Goal: Task Accomplishment & Management: Use online tool/utility

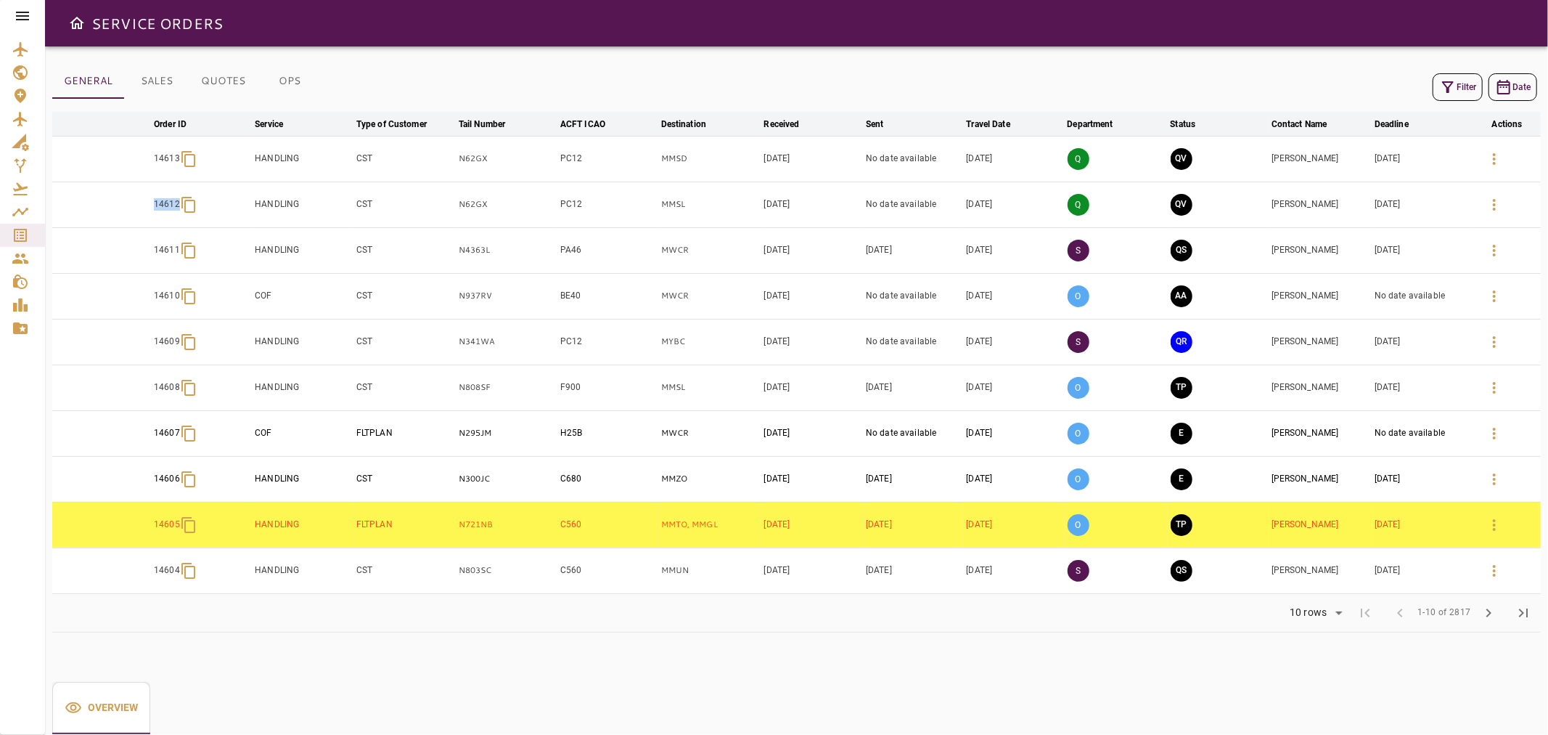
drag, startPoint x: 142, startPoint y: 210, endPoint x: 182, endPoint y: 212, distance: 39.9
click at [182, 212] on tr "14612 HANDLING CST N62GX PC12 MMSL Sep 24, 2025 No date available Nov 01, 2025 …" at bounding box center [796, 204] width 1489 height 46
copy p "14612"
click at [1492, 613] on span "chevron_right" at bounding box center [1488, 612] width 17 height 17
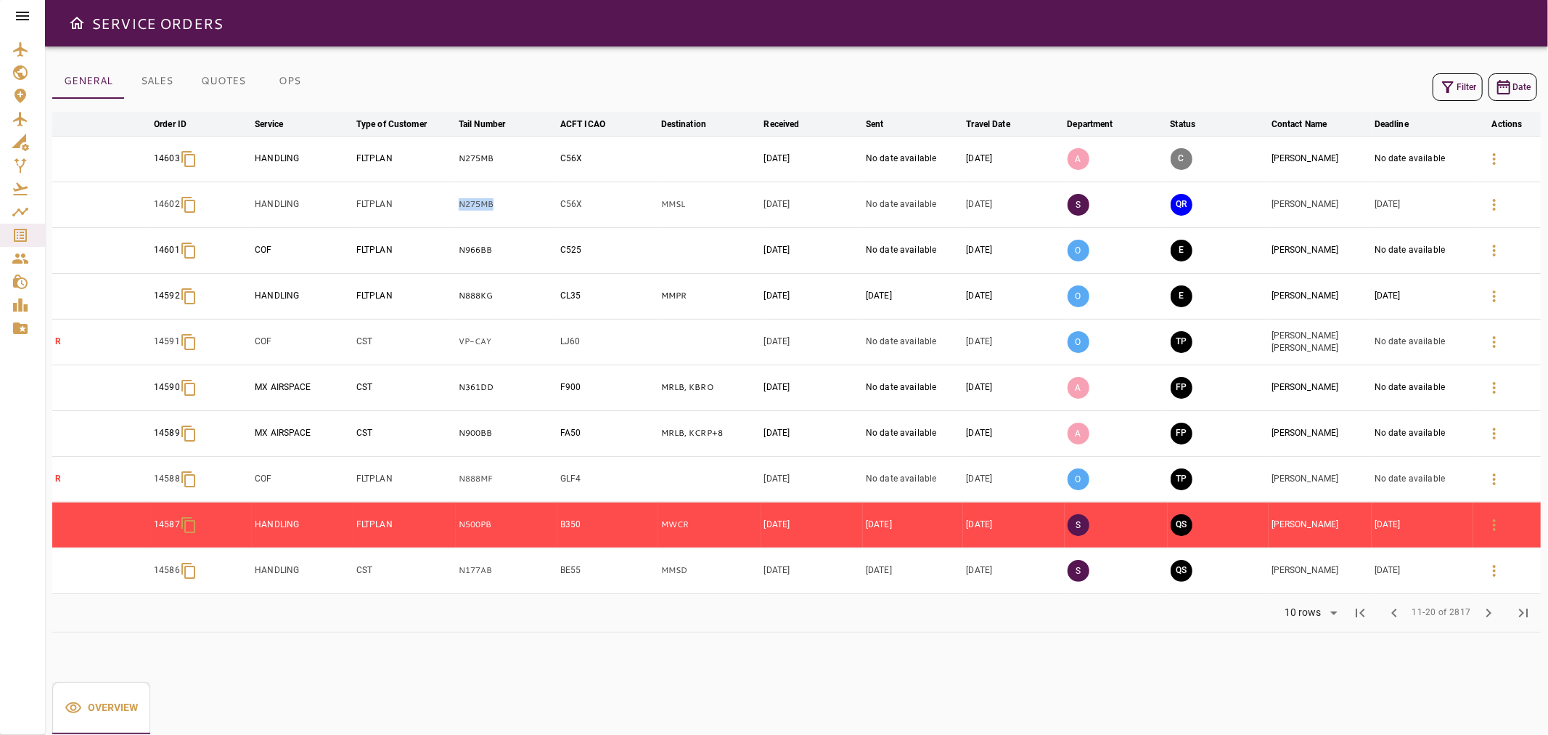
drag, startPoint x: 506, startPoint y: 209, endPoint x: 432, endPoint y: 208, distance: 74.0
click at [432, 208] on tr "14602 HANDLING FLTPLAN N275MB C56X MMSL Sep 22, 2025 No date available Oct 05, …" at bounding box center [796, 204] width 1489 height 46
copy tr "N275MB"
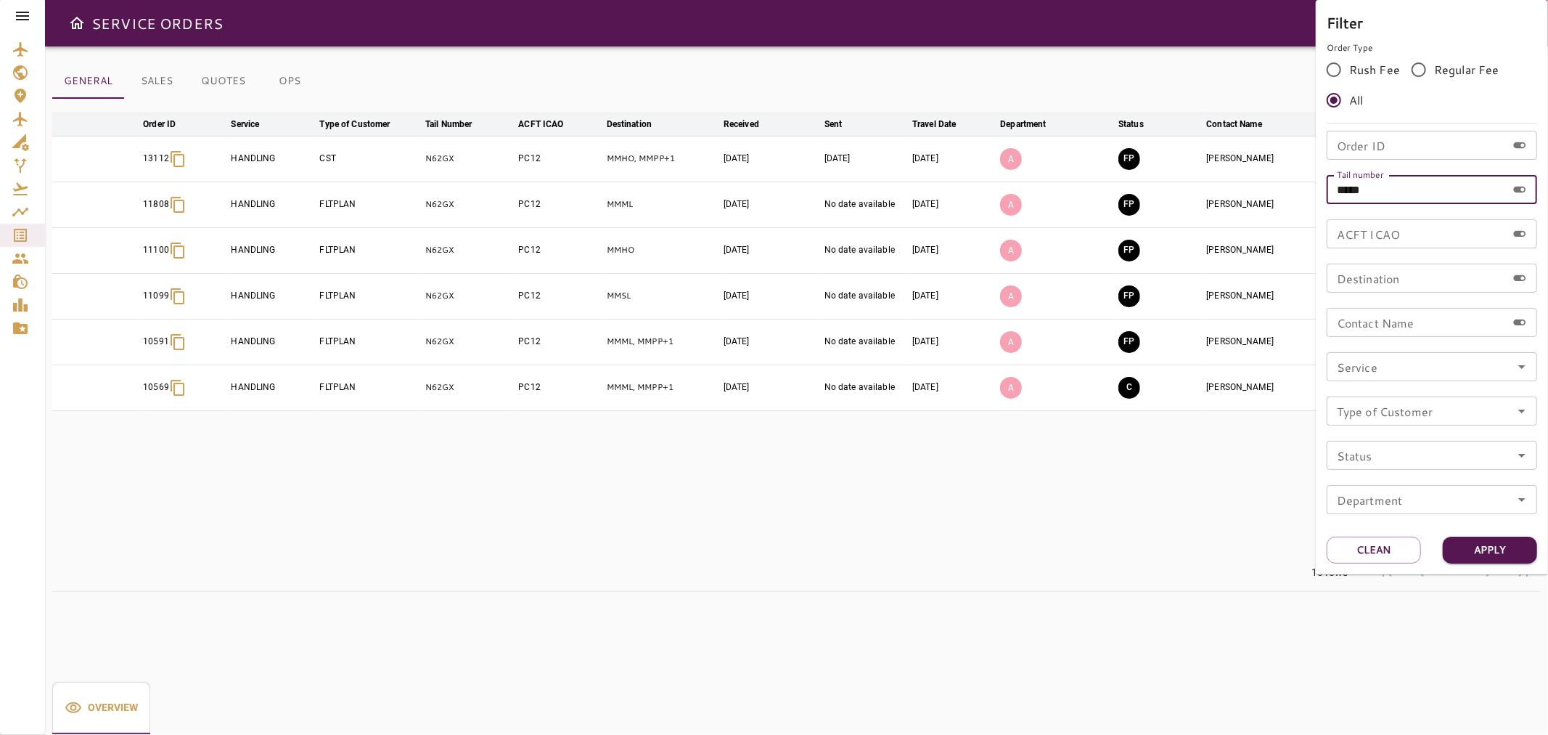
drag, startPoint x: 1381, startPoint y: 190, endPoint x: 1287, endPoint y: 190, distance: 94.4
click at [1287, 190] on div "Filter Order Type Rush Fee Regular Fee All Order ID Order ID Tail number ***** …" at bounding box center [774, 367] width 1548 height 735
paste input "*"
type input "******"
click at [1484, 543] on button "Apply" at bounding box center [1490, 549] width 94 height 27
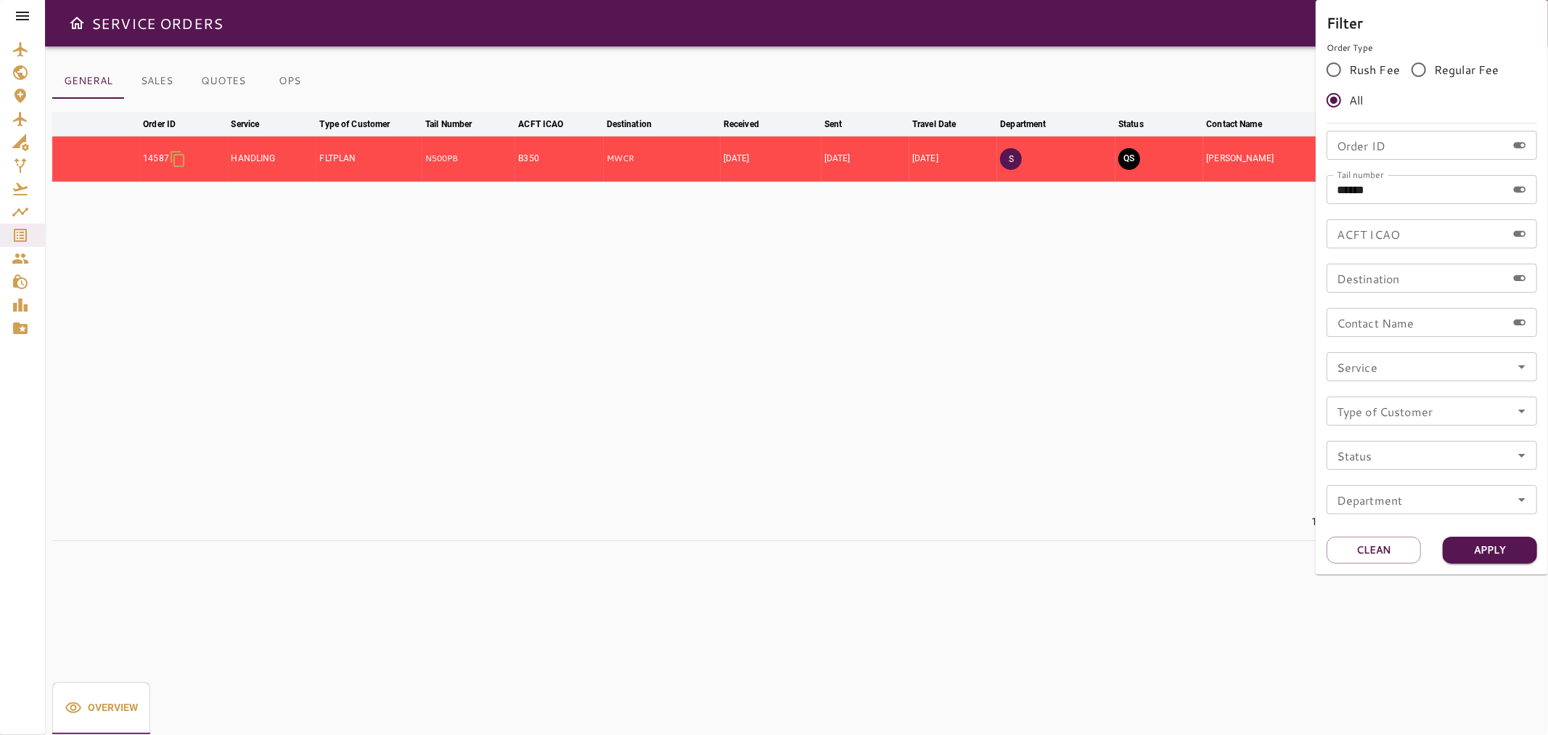
click at [1133, 63] on div at bounding box center [774, 367] width 1548 height 735
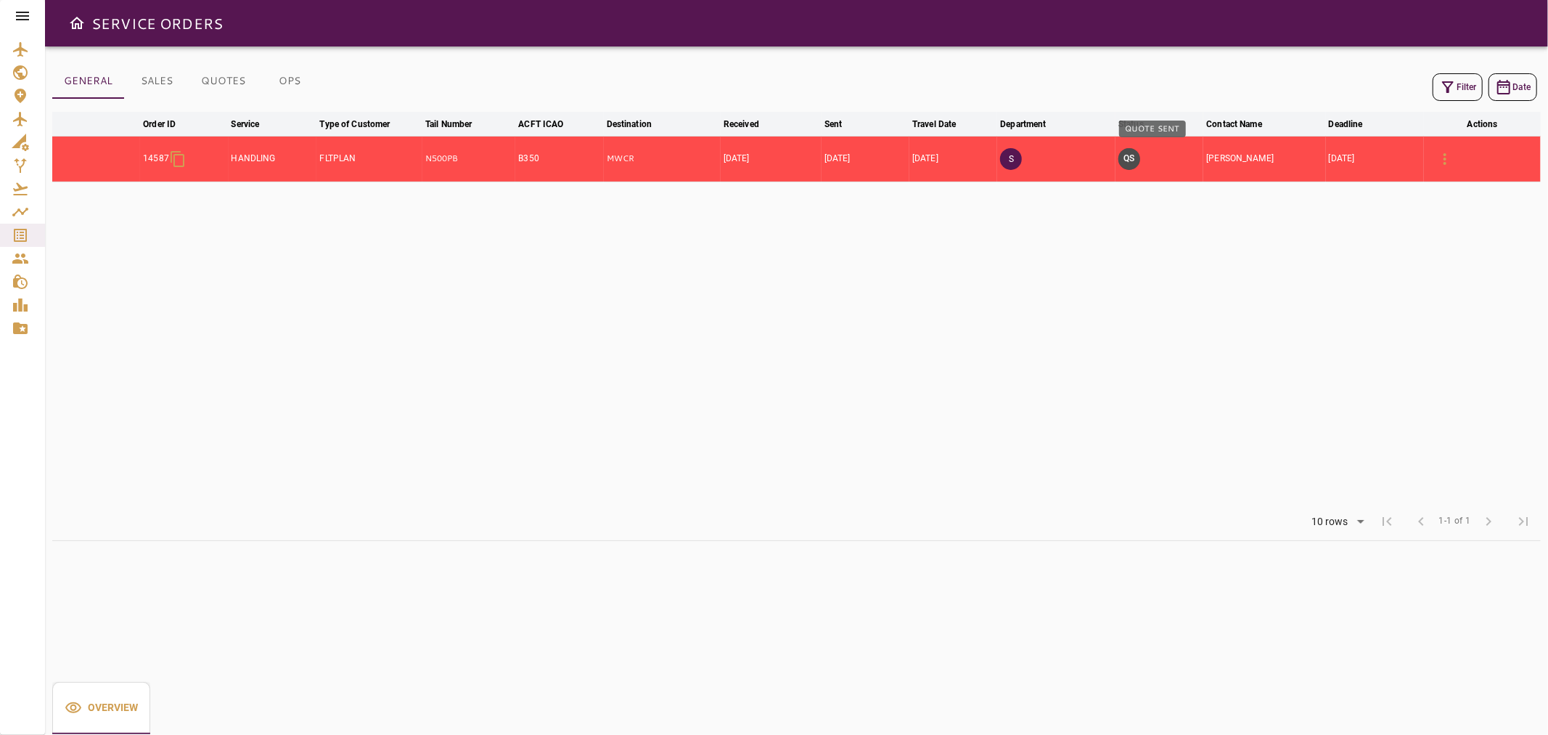
click at [1140, 161] on button "QS" at bounding box center [1130, 159] width 22 height 22
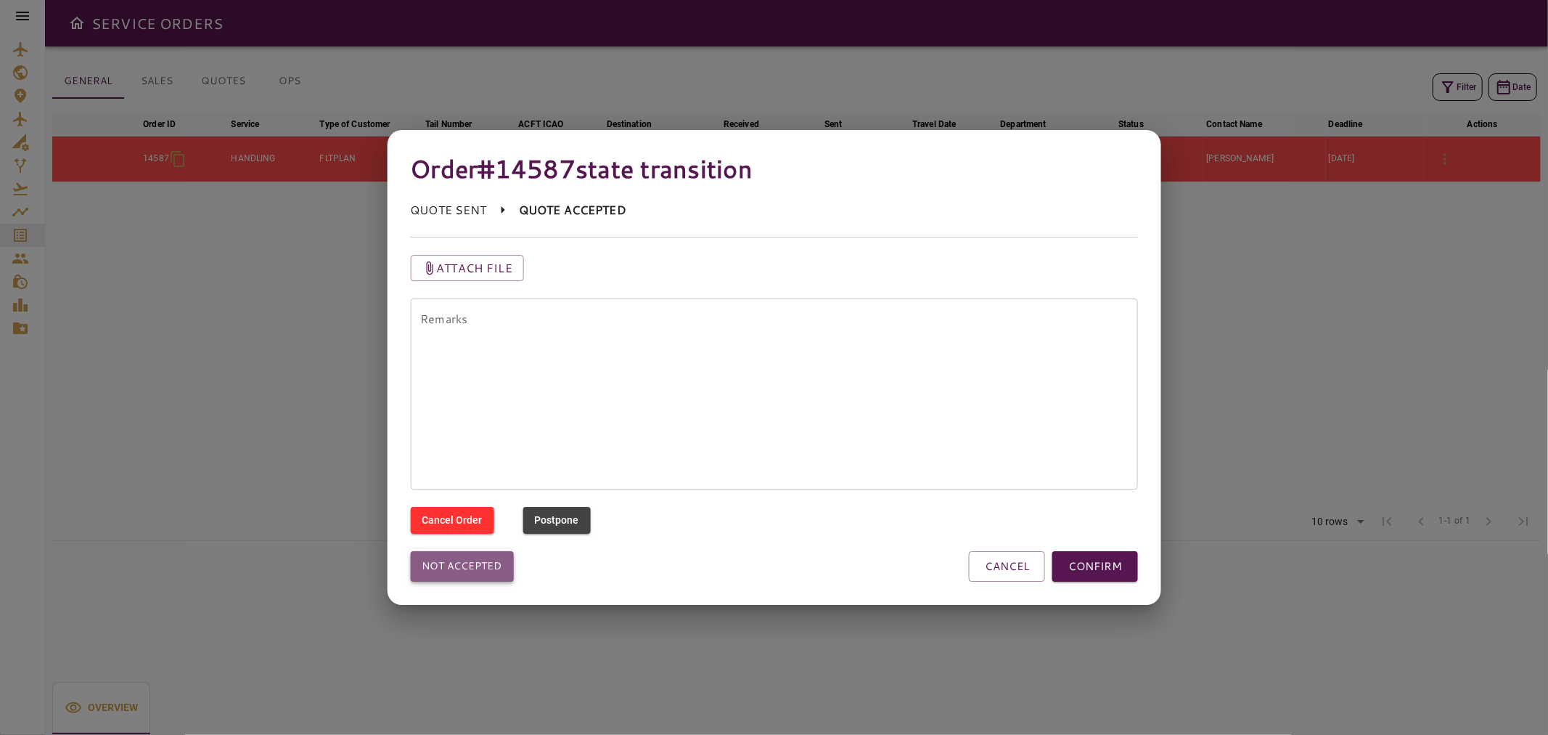
click at [463, 577] on button "Not accepted" at bounding box center [461, 566] width 103 height 30
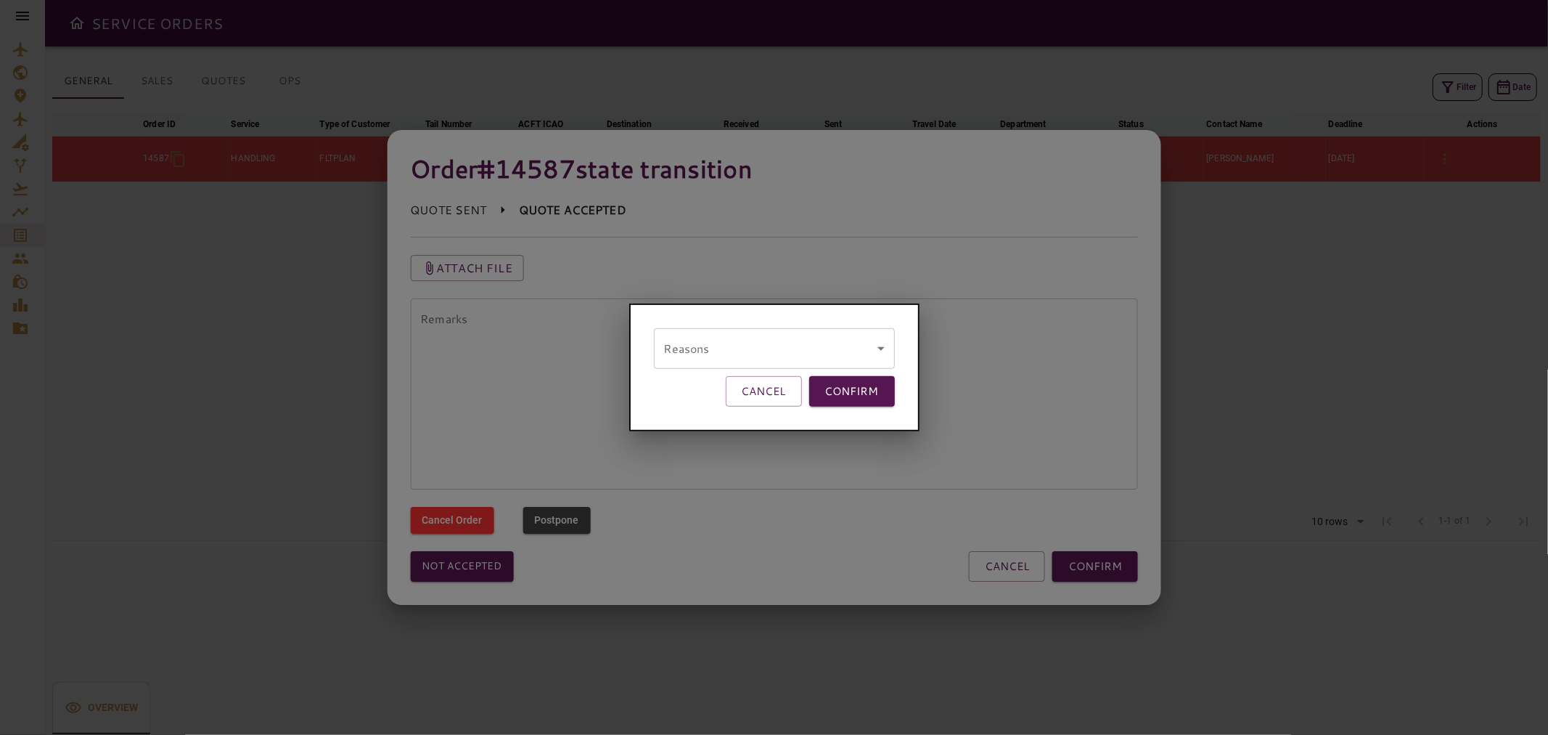
click at [709, 364] on div "Reasons ​ remarks" at bounding box center [774, 348] width 241 height 41
click at [710, 358] on body "SERVICE ORDERS GENERAL SALES QUOTES OPS Filter Date arrow_downward Order ID arr…" at bounding box center [774, 367] width 1548 height 735
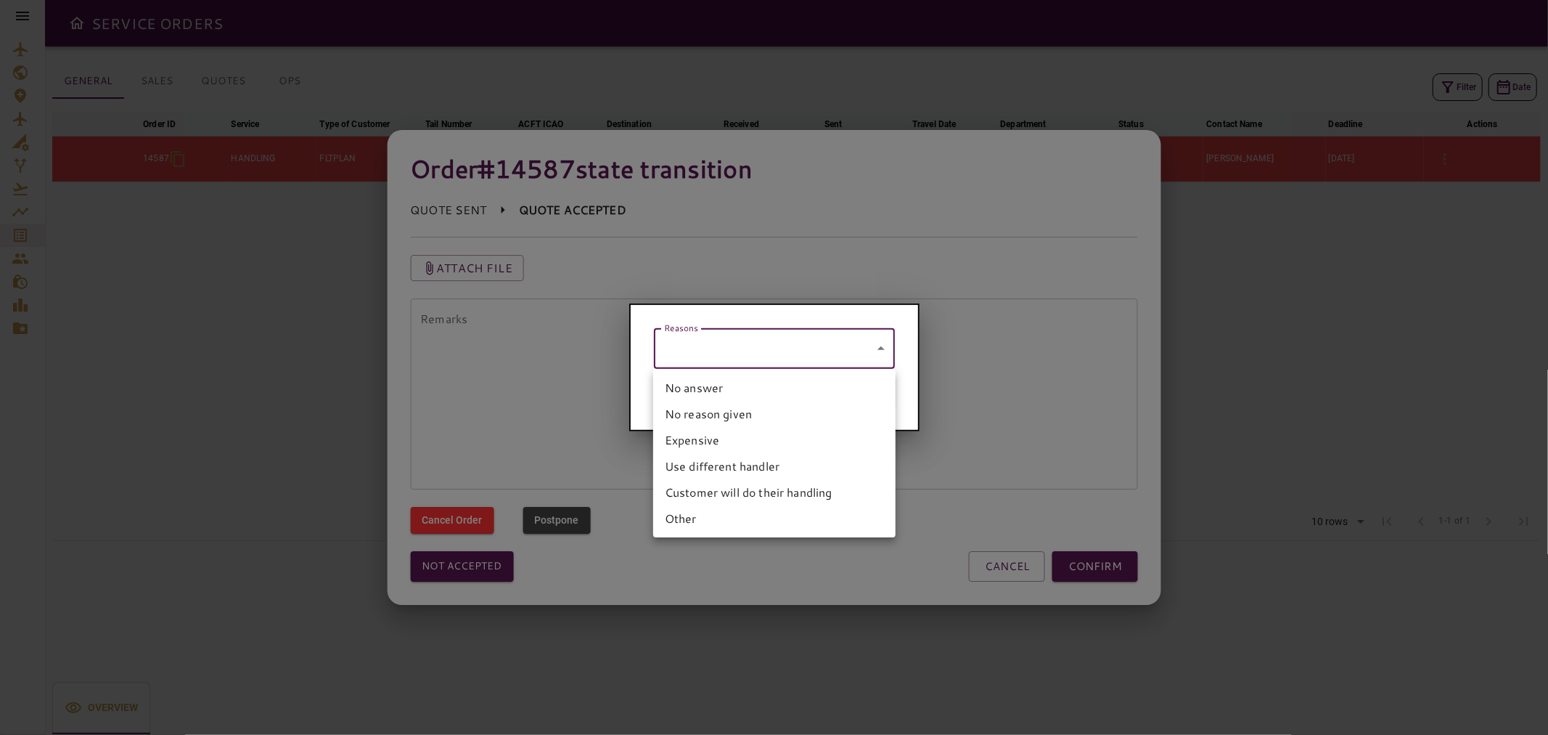
click at [766, 496] on li "Customer will do their handling" at bounding box center [774, 492] width 242 height 26
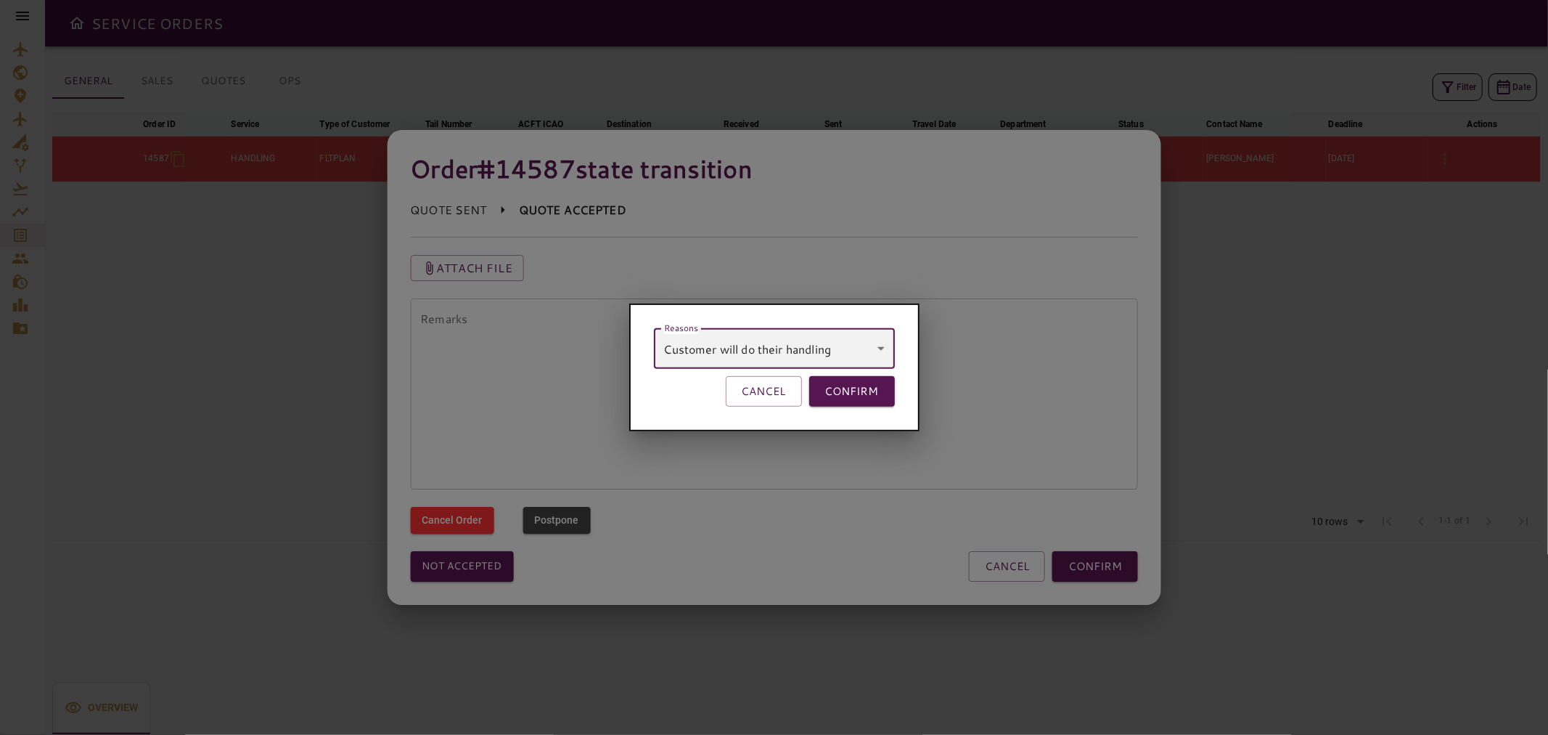
type input "**********"
click at [848, 399] on button "CONFIRM" at bounding box center [852, 391] width 86 height 30
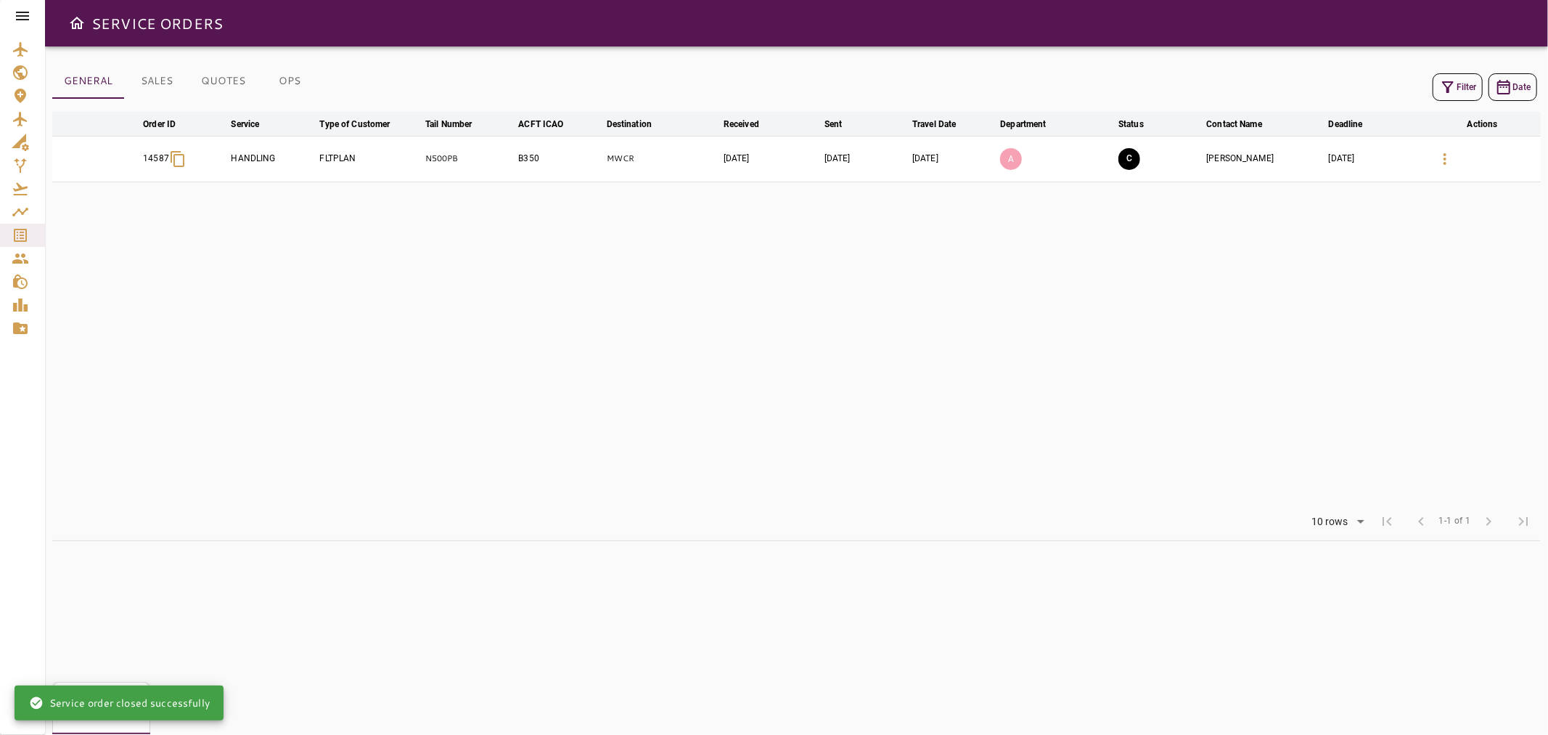
click at [150, 164] on p "14587" at bounding box center [156, 158] width 26 height 12
drag, startPoint x: 149, startPoint y: 160, endPoint x: 179, endPoint y: 160, distance: 29.8
click at [179, 160] on td "14587" at bounding box center [184, 159] width 88 height 46
copy p "14587"
click at [74, 18] on icon "Open drawer" at bounding box center [76, 23] width 17 height 17
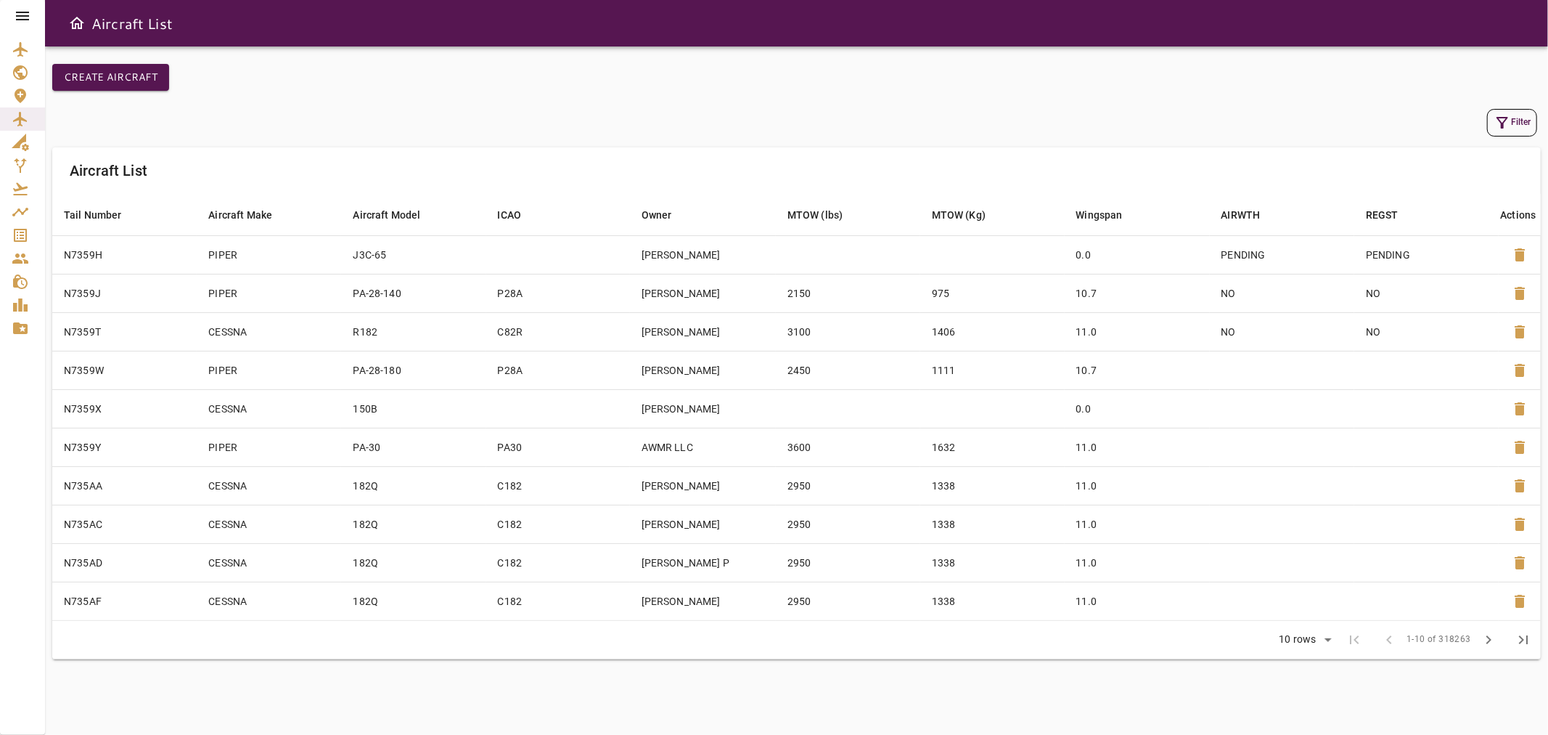
click at [23, 8] on icon at bounding box center [22, 15] width 17 height 17
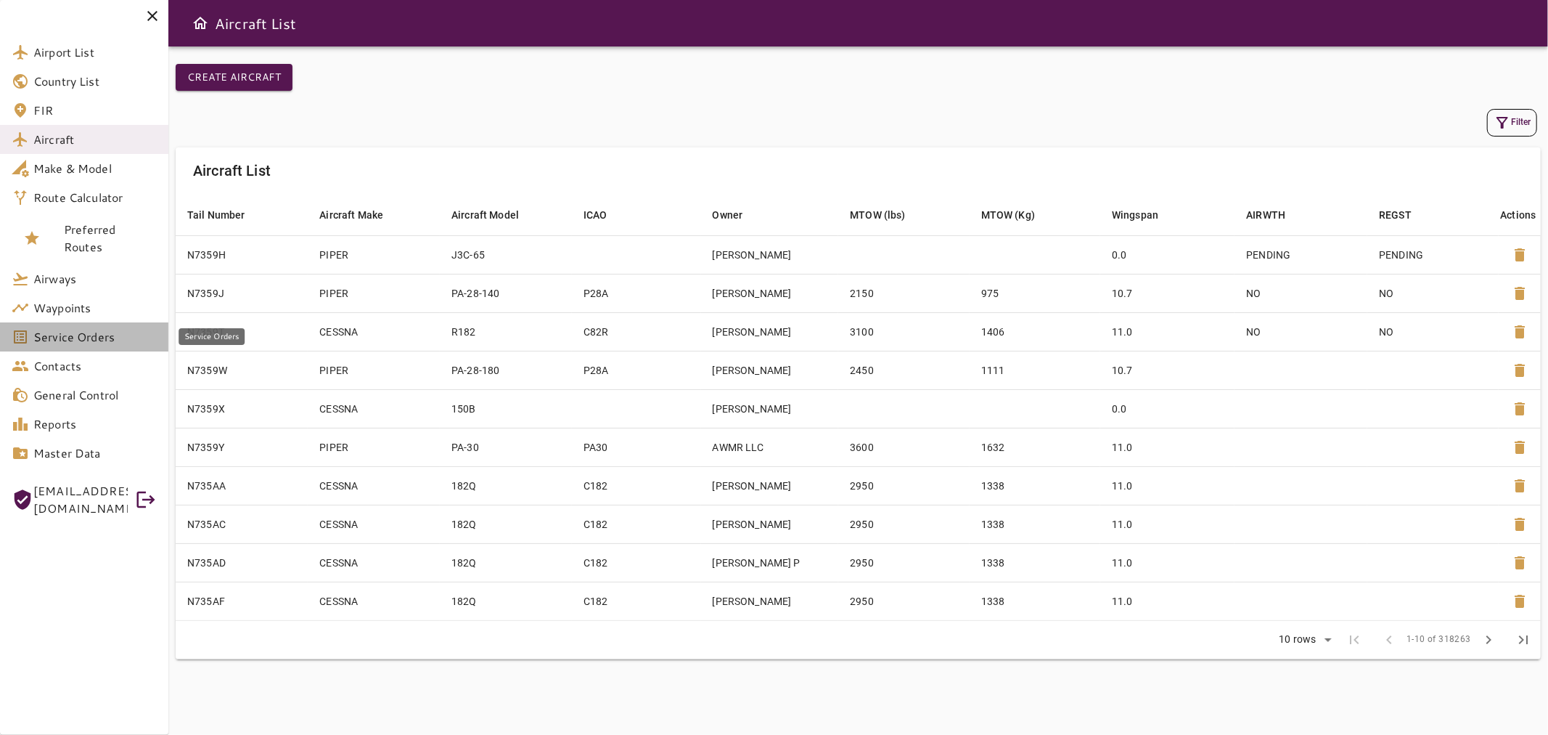
click at [126, 328] on span "Service Orders" at bounding box center [94, 336] width 123 height 17
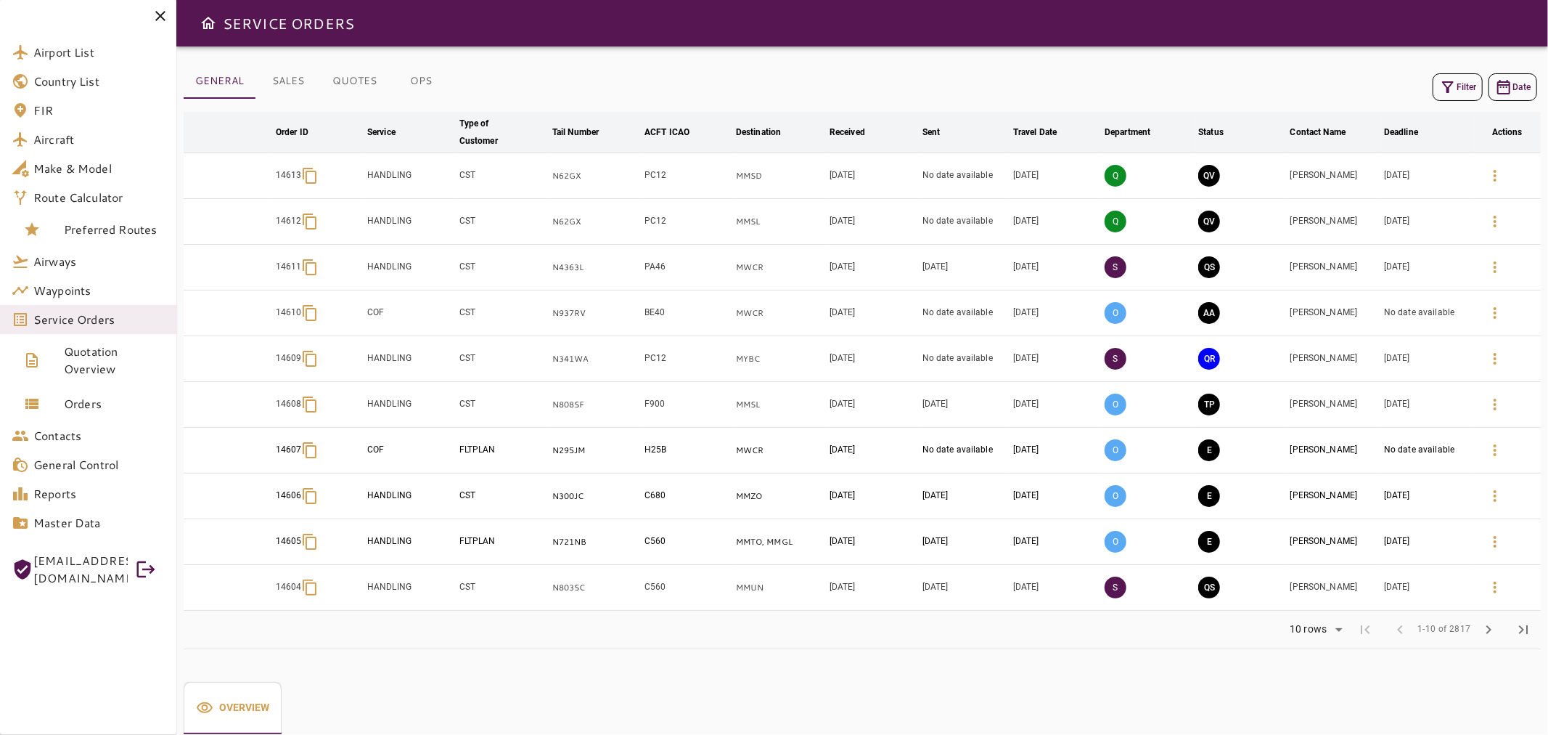
click at [1457, 83] on button "Filter" at bounding box center [1458, 87] width 50 height 28
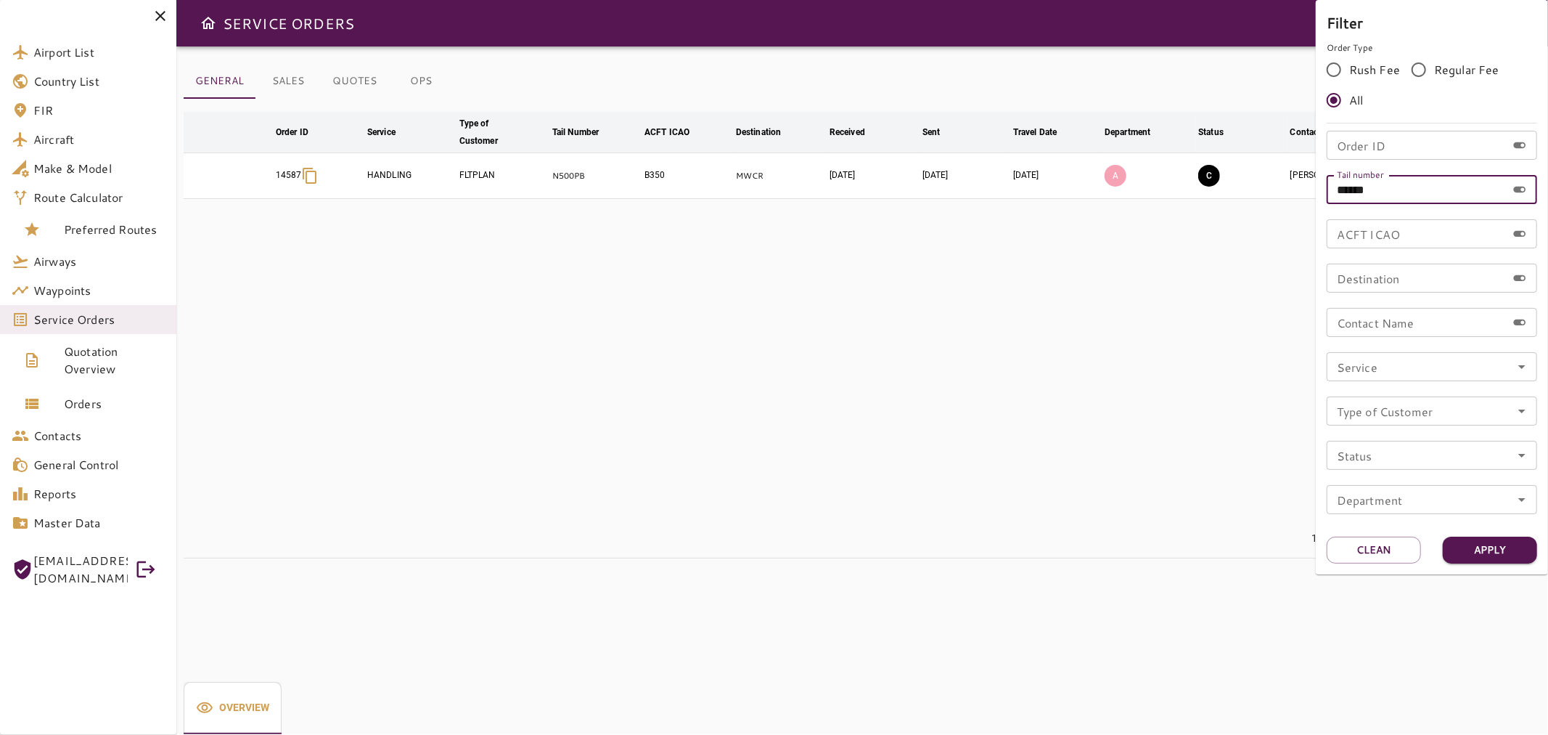
drag, startPoint x: 1404, startPoint y: 192, endPoint x: 1314, endPoint y: 192, distance: 90.0
click at [1314, 192] on div "Filter Order Type Rush Fee Regular Fee All Order ID Order ID Tail number ******…" at bounding box center [774, 367] width 1548 height 735
paste input "text"
type input "******"
click at [1492, 541] on button "Apply" at bounding box center [1490, 549] width 94 height 27
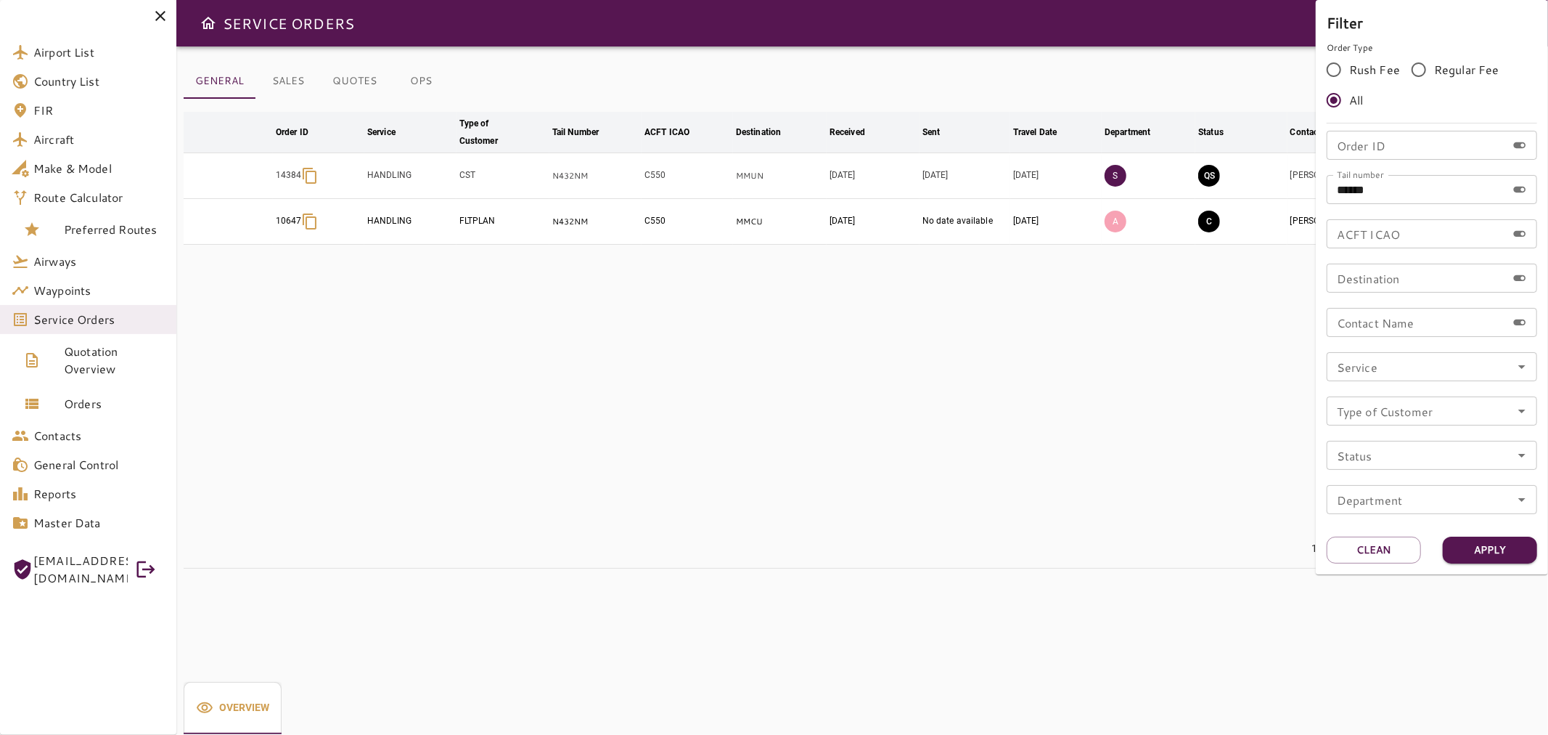
click at [287, 81] on div at bounding box center [774, 367] width 1548 height 735
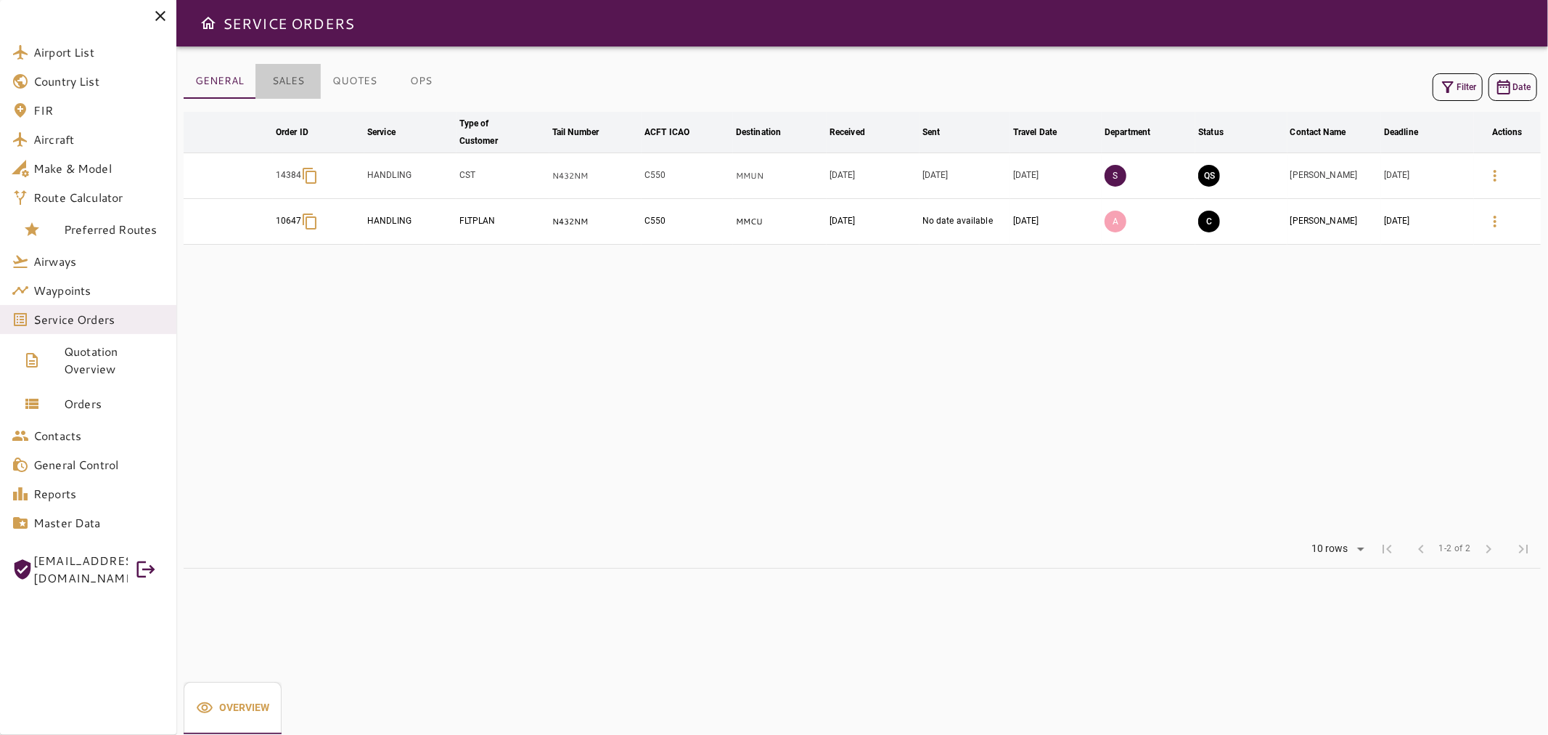
click at [287, 81] on button "SALES" at bounding box center [287, 81] width 65 height 35
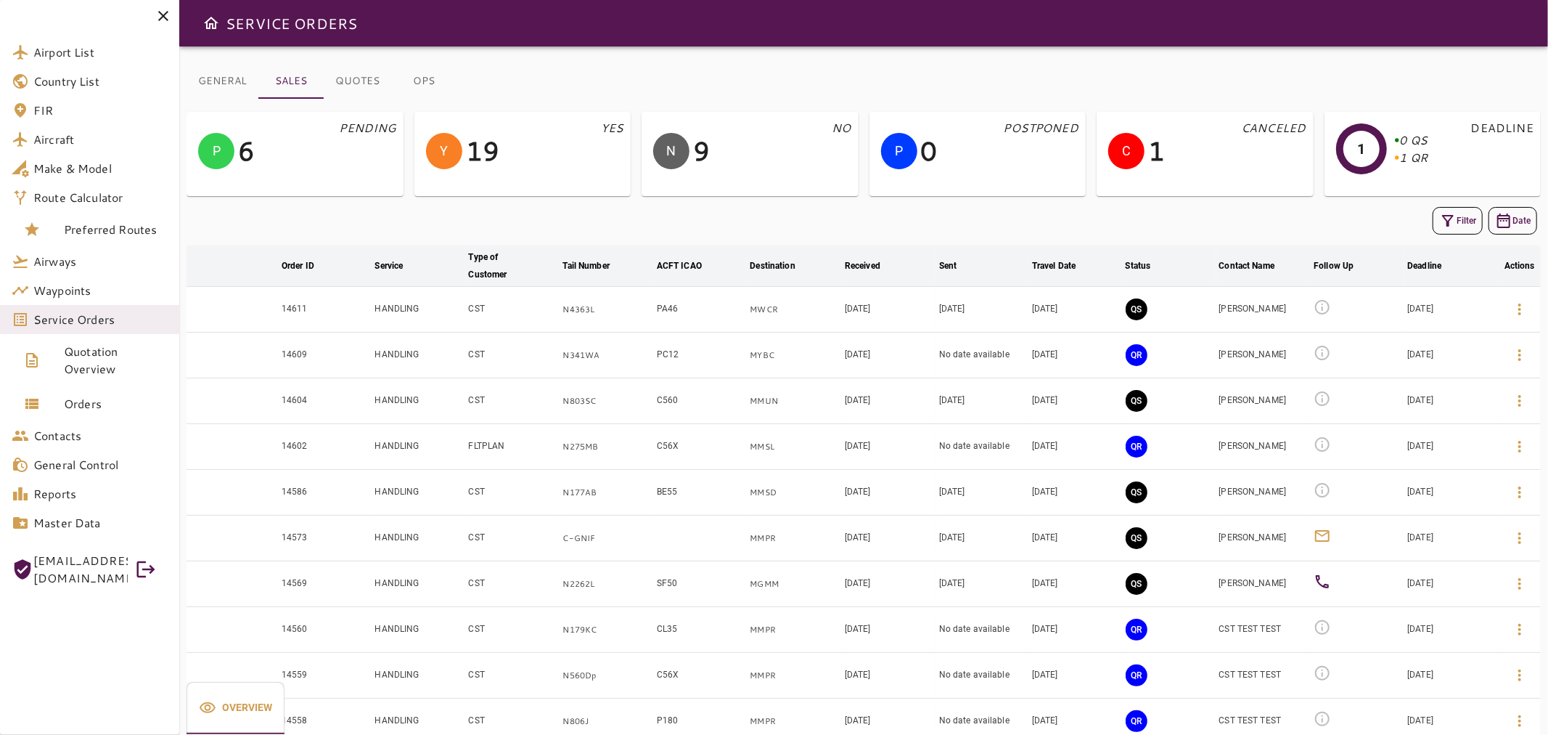
click at [1450, 210] on button "Filter" at bounding box center [1458, 221] width 50 height 28
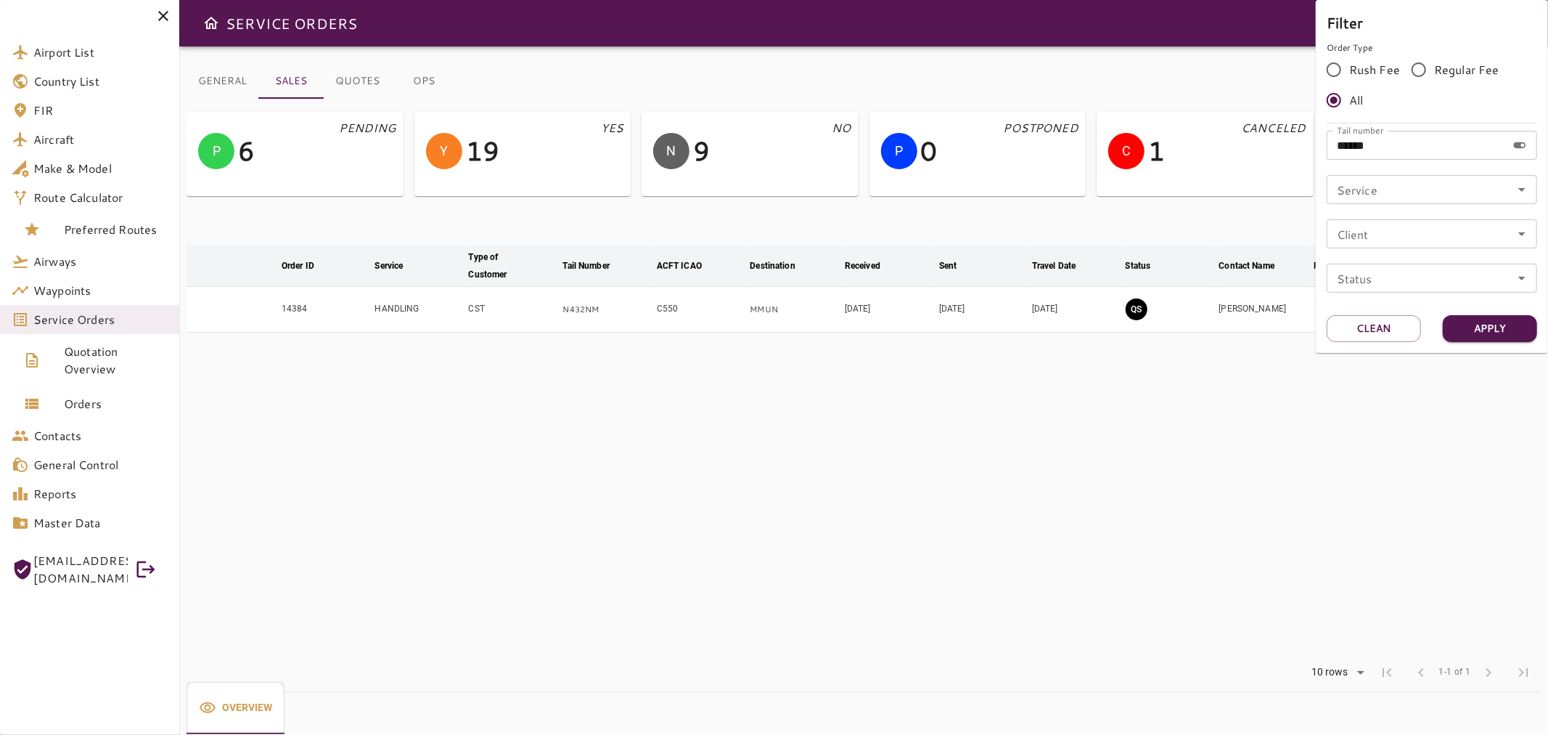
click at [1211, 33] on div at bounding box center [774, 367] width 1548 height 735
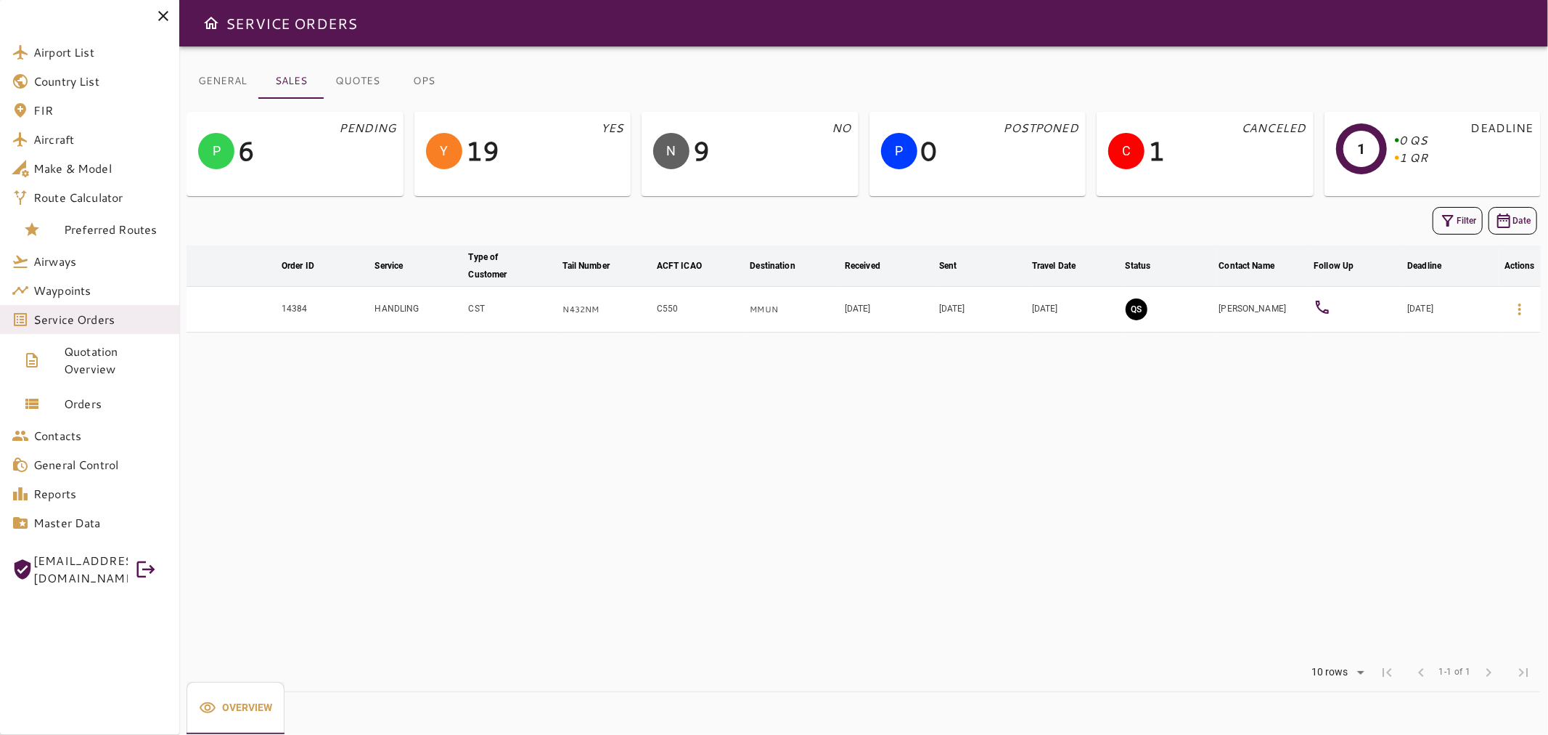
click at [1333, 314] on div at bounding box center [1325, 308] width 22 height 21
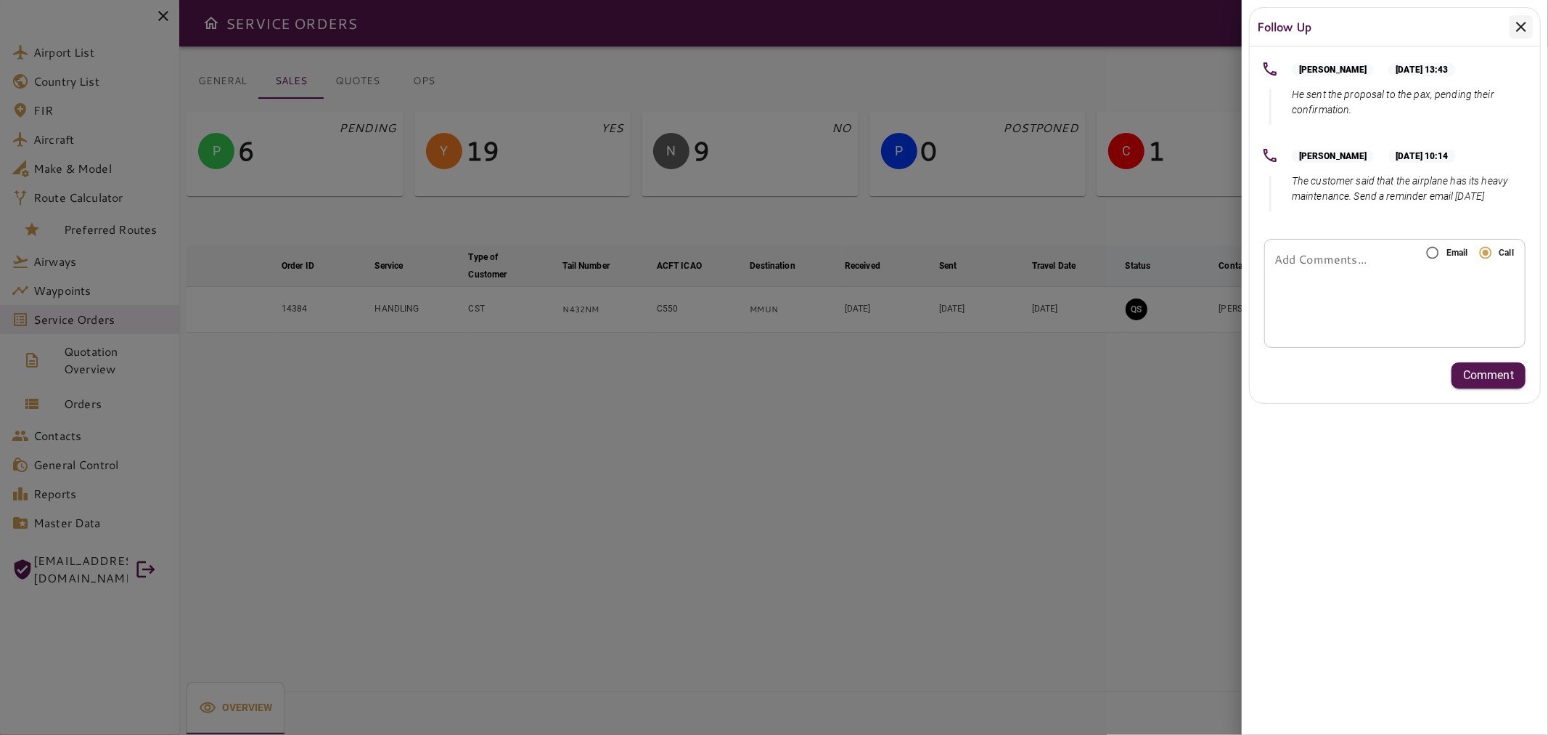
click at [1461, 279] on div "* Add Comments..." at bounding box center [1394, 293] width 261 height 109
click at [1457, 261] on label "Email" at bounding box center [1443, 253] width 49 height 28
click at [1390, 287] on textarea "Add Comments..." at bounding box center [1395, 293] width 241 height 17
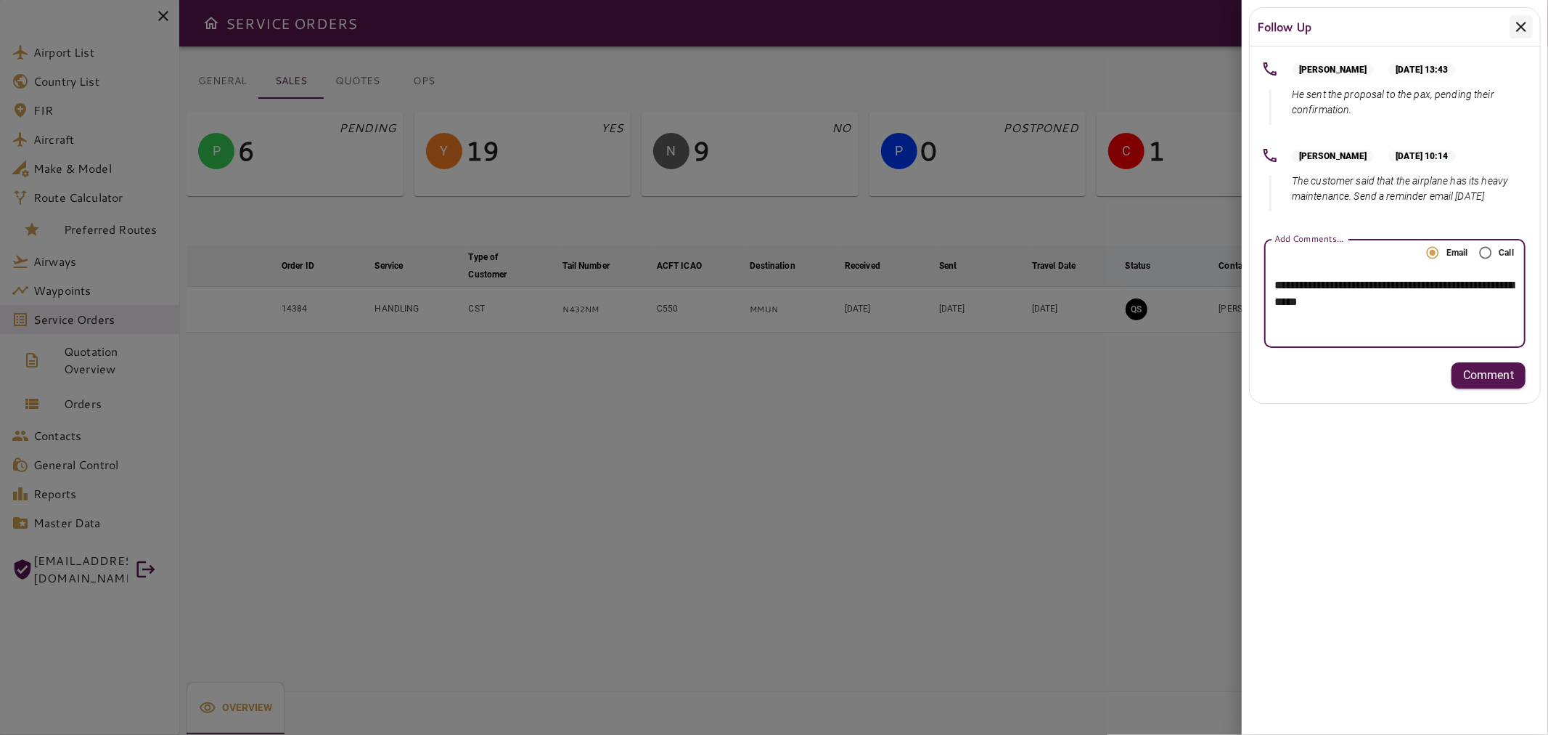
type textarea "**********"
click at [1185, 610] on div at bounding box center [774, 367] width 1548 height 735
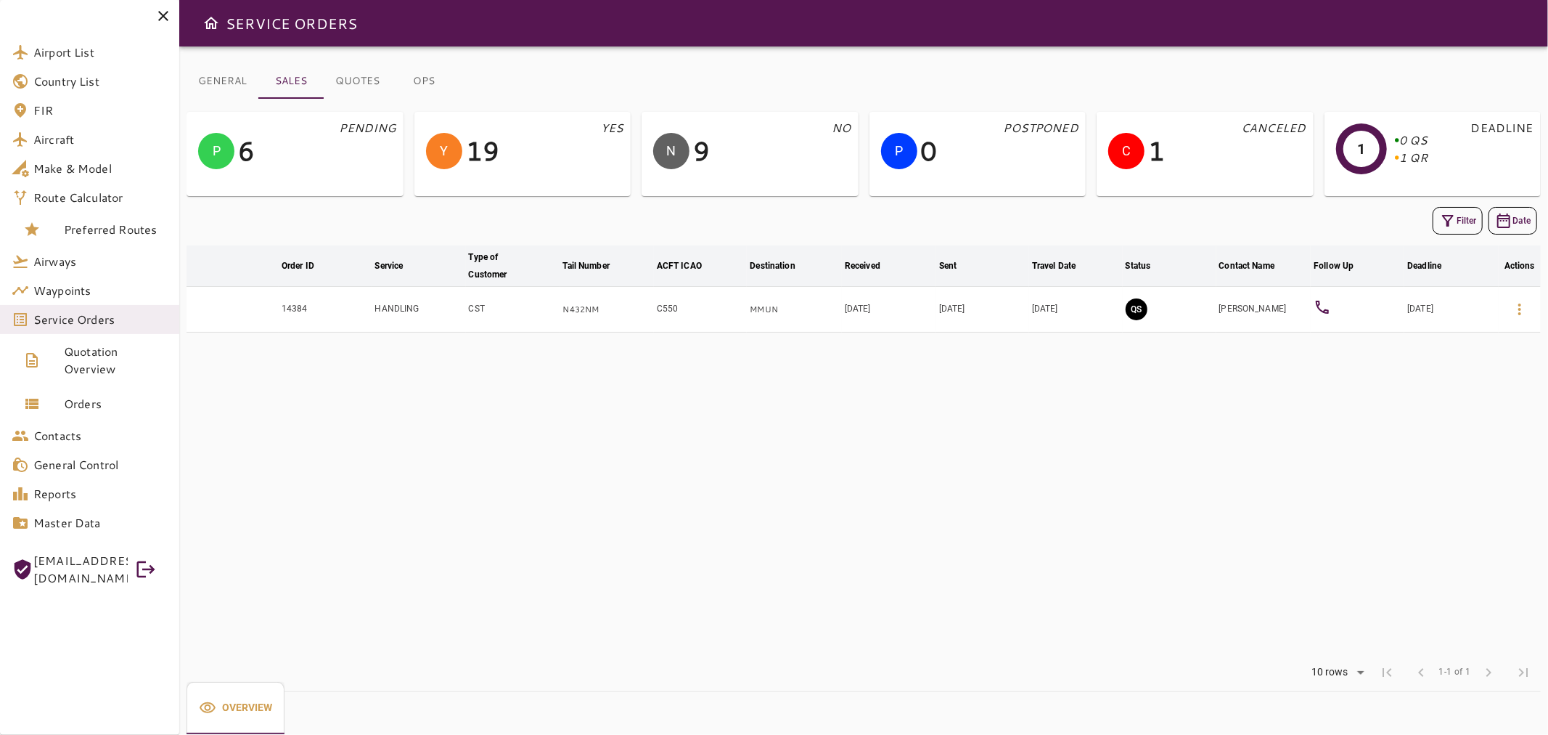
click at [1325, 308] on icon at bounding box center [1322, 306] width 17 height 17
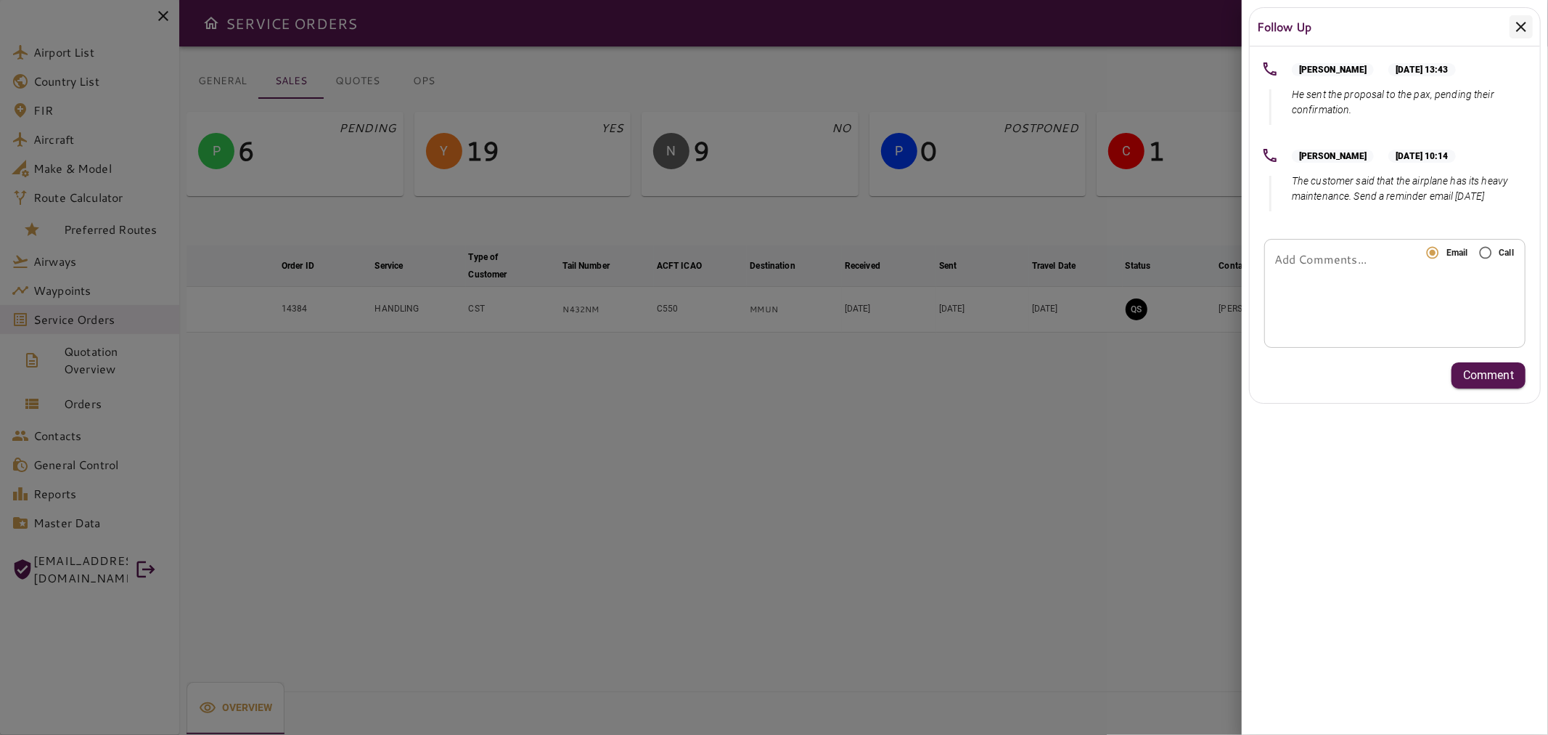
click at [1382, 264] on div "* Add Comments..." at bounding box center [1394, 293] width 261 height 109
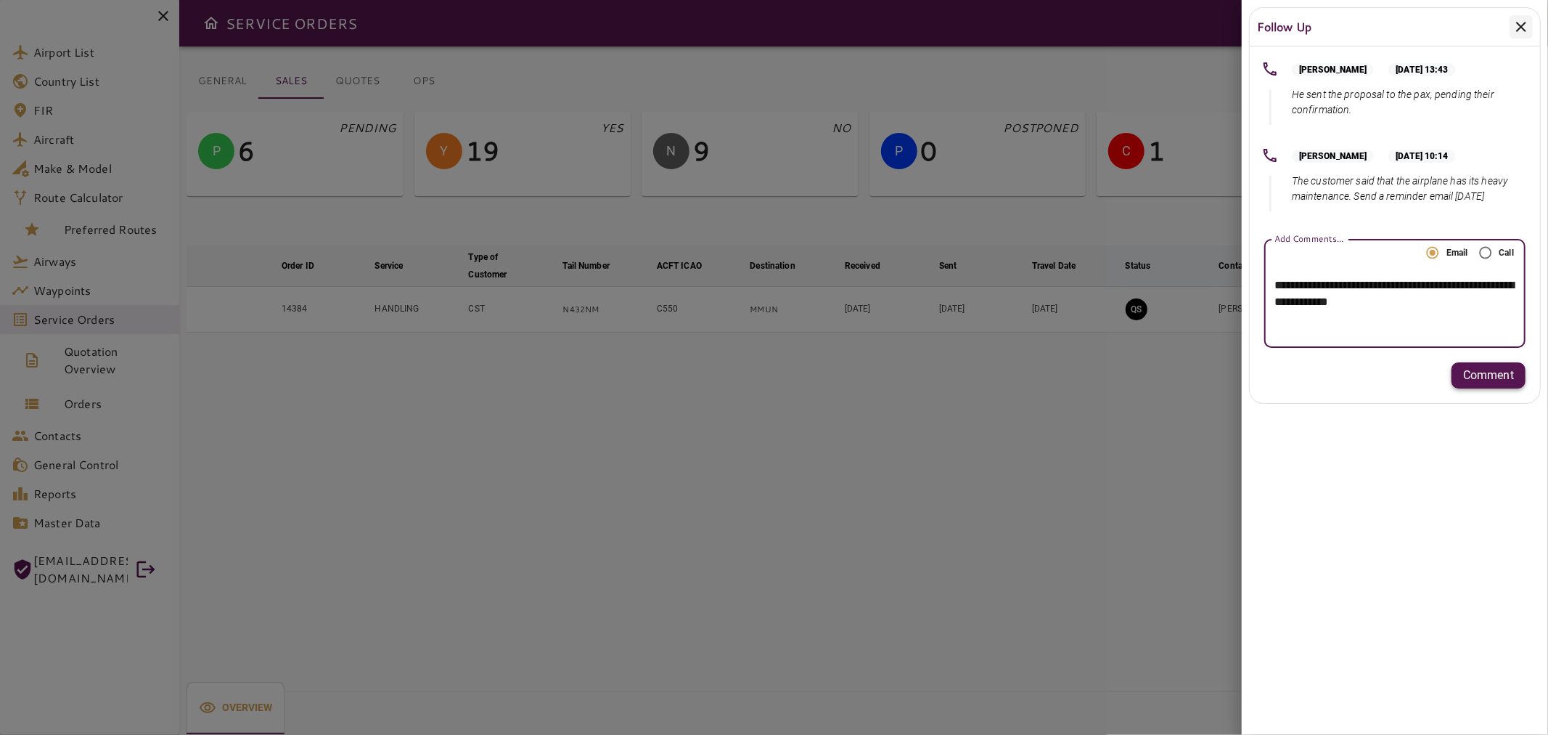
type textarea "**********"
click at [1489, 373] on p "Comment" at bounding box center [1488, 375] width 51 height 17
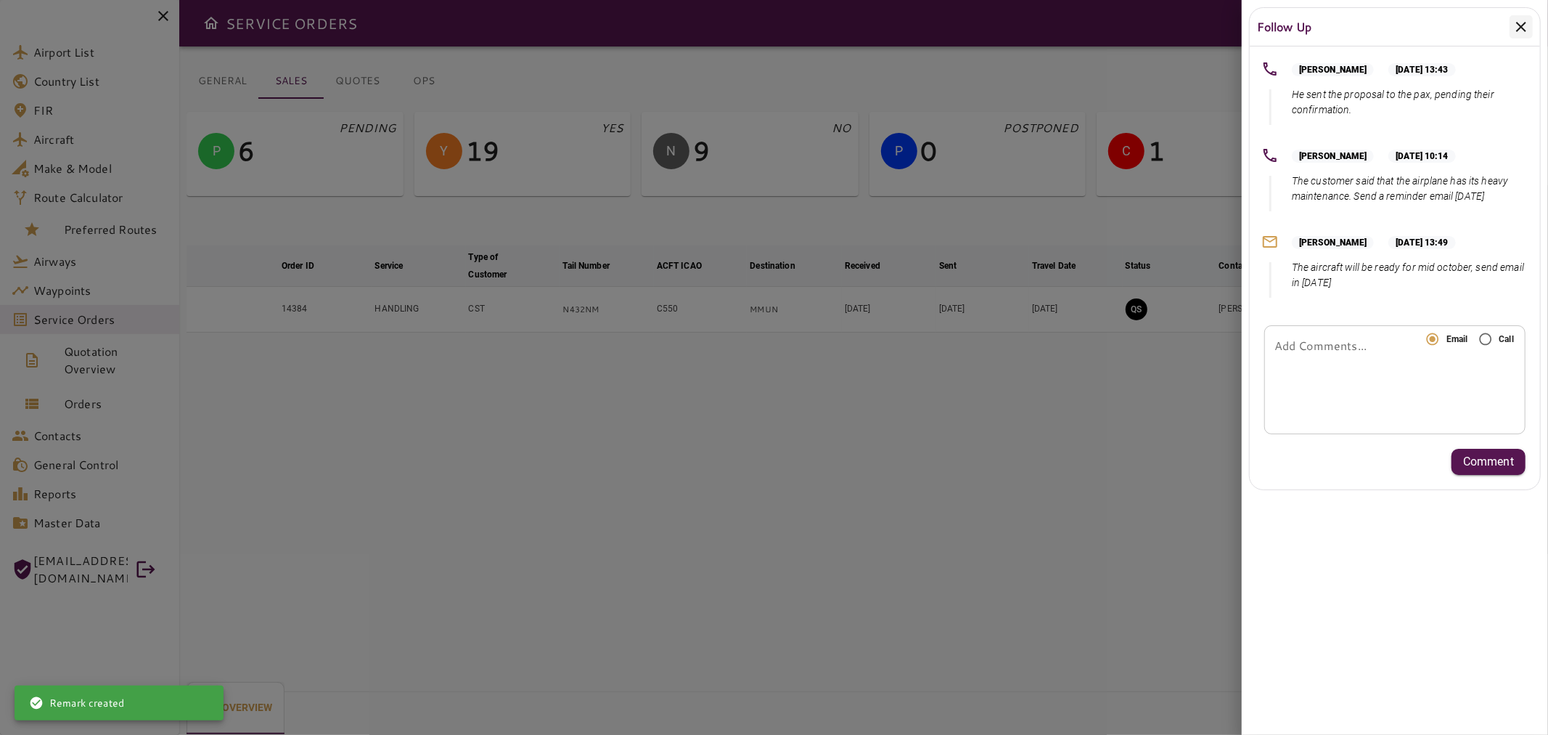
click at [1519, 25] on icon at bounding box center [1521, 27] width 10 height 10
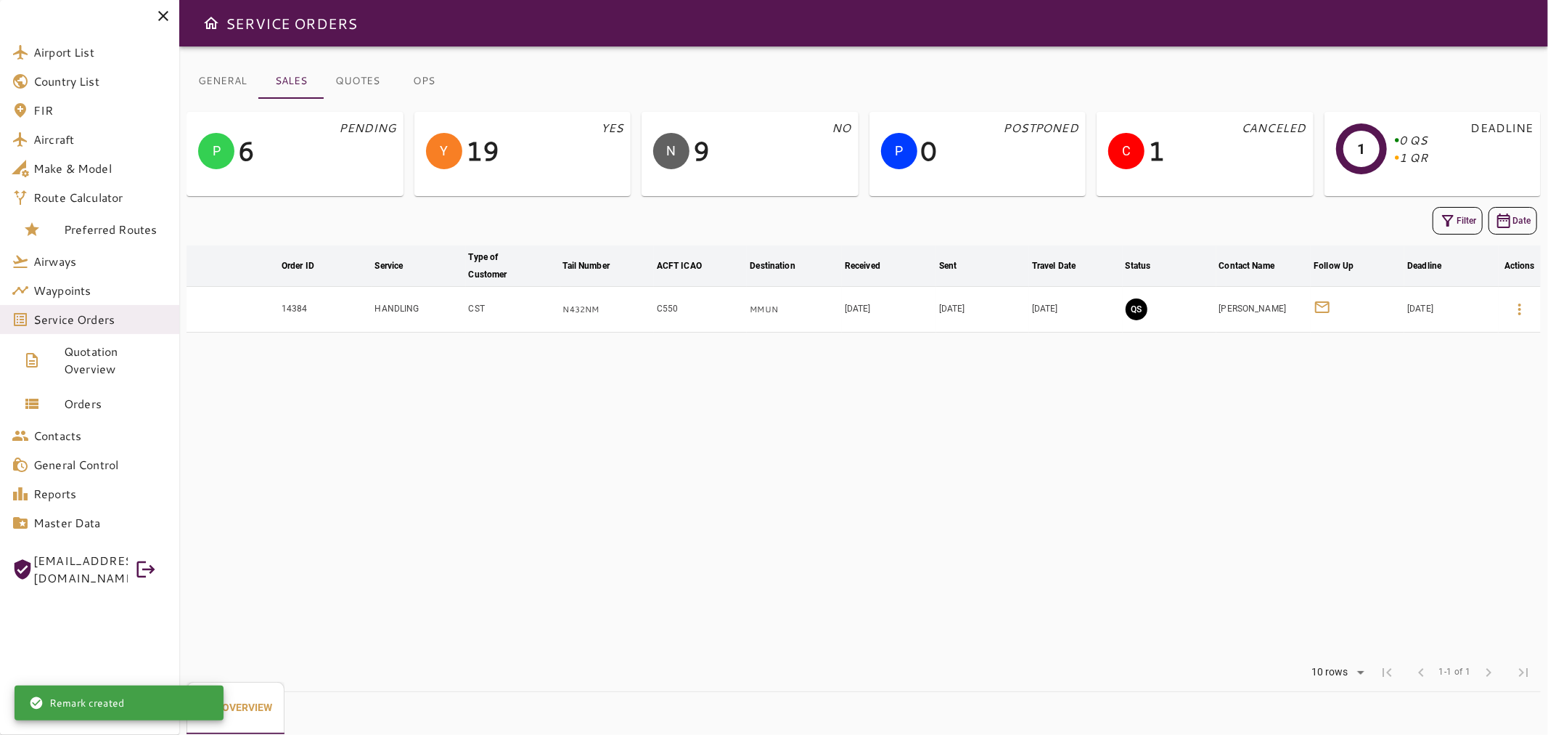
click at [1437, 230] on button "Filter" at bounding box center [1458, 221] width 50 height 28
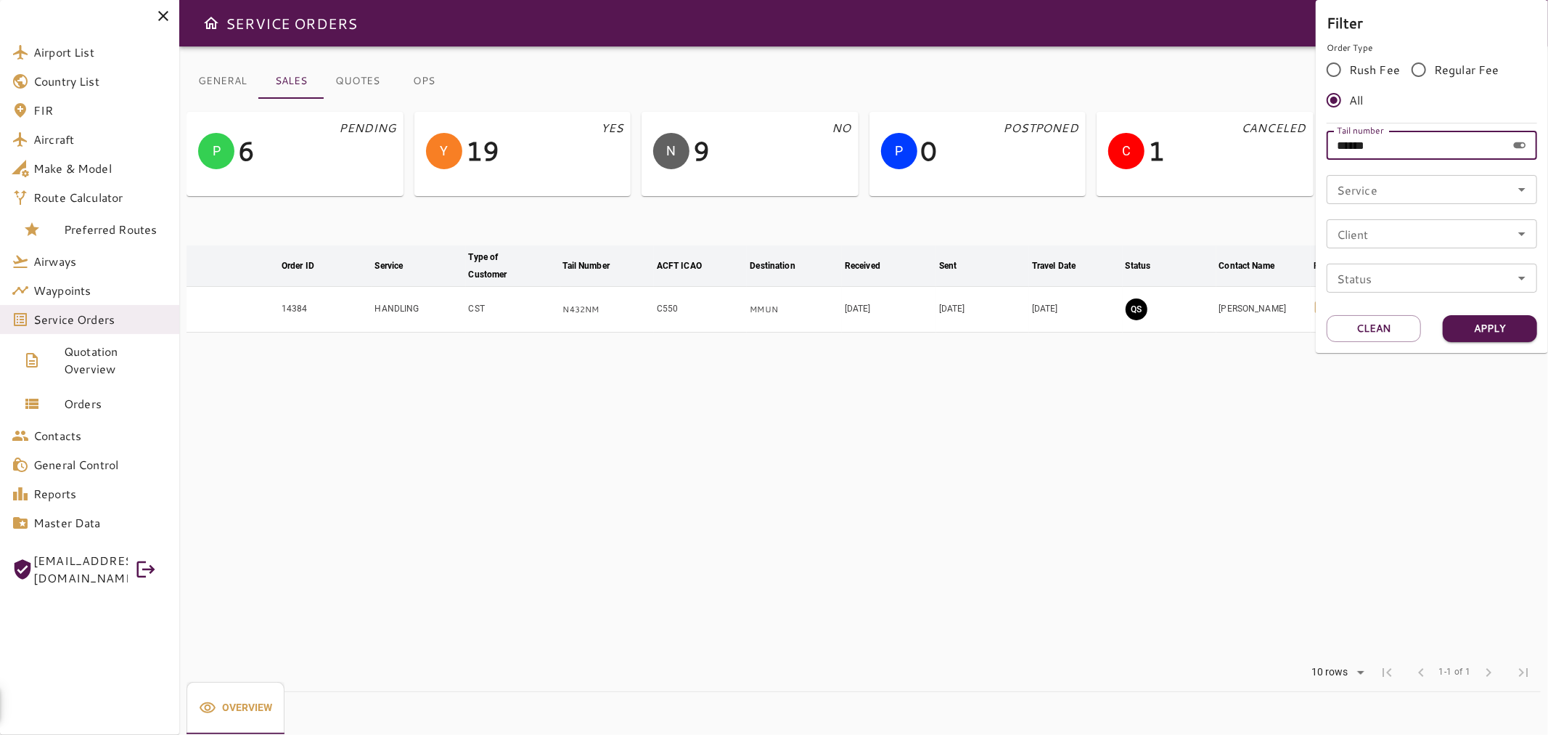
drag, startPoint x: 1428, startPoint y: 149, endPoint x: 1195, endPoint y: 170, distance: 234.7
click at [1198, 165] on div "Filter Order Type Rush Fee Regular Fee All Tail number ****** Tail number Servi…" at bounding box center [774, 367] width 1548 height 735
paste input "text"
type input "******"
click at [1521, 330] on button "Apply" at bounding box center [1490, 328] width 94 height 27
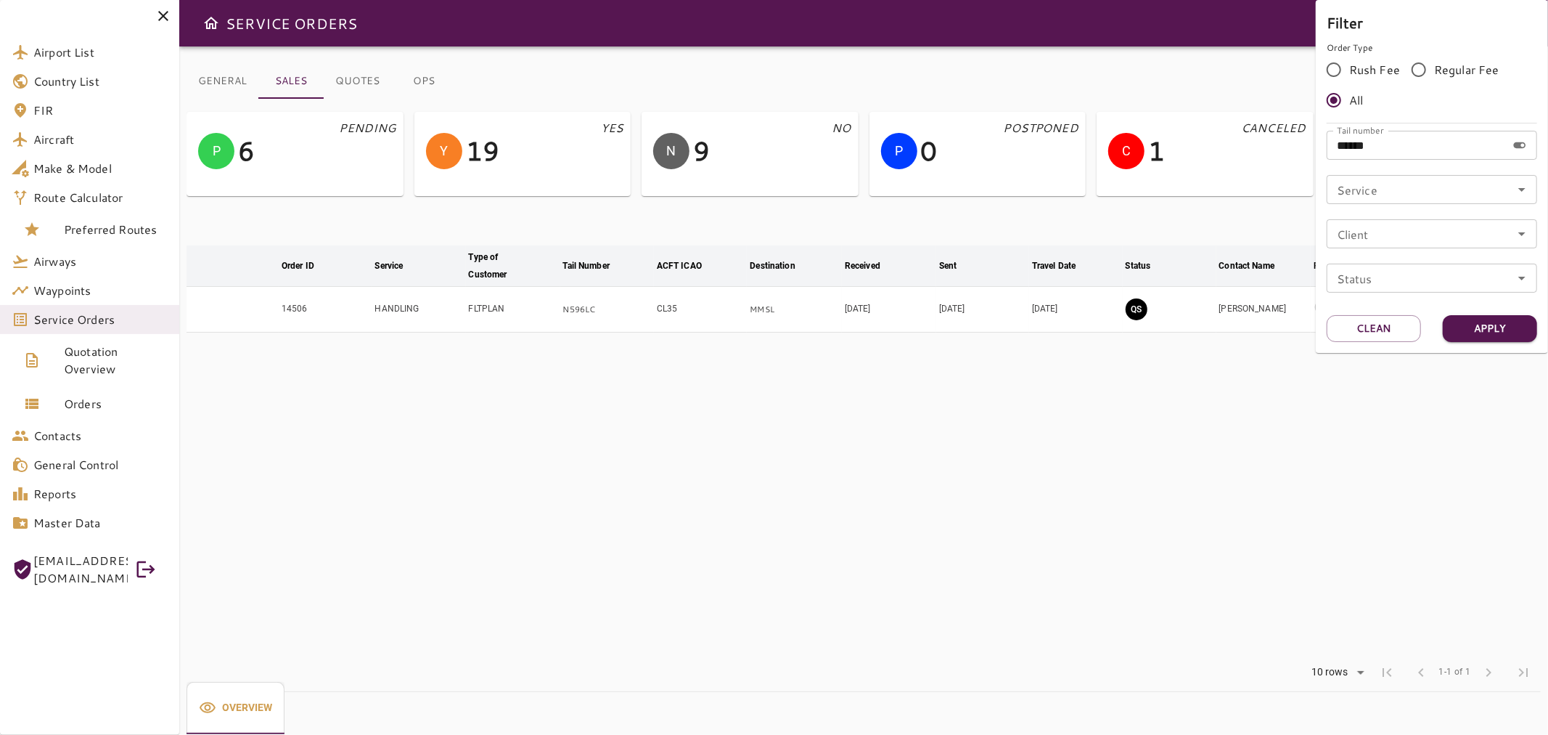
click at [1240, 401] on div at bounding box center [774, 367] width 1548 height 735
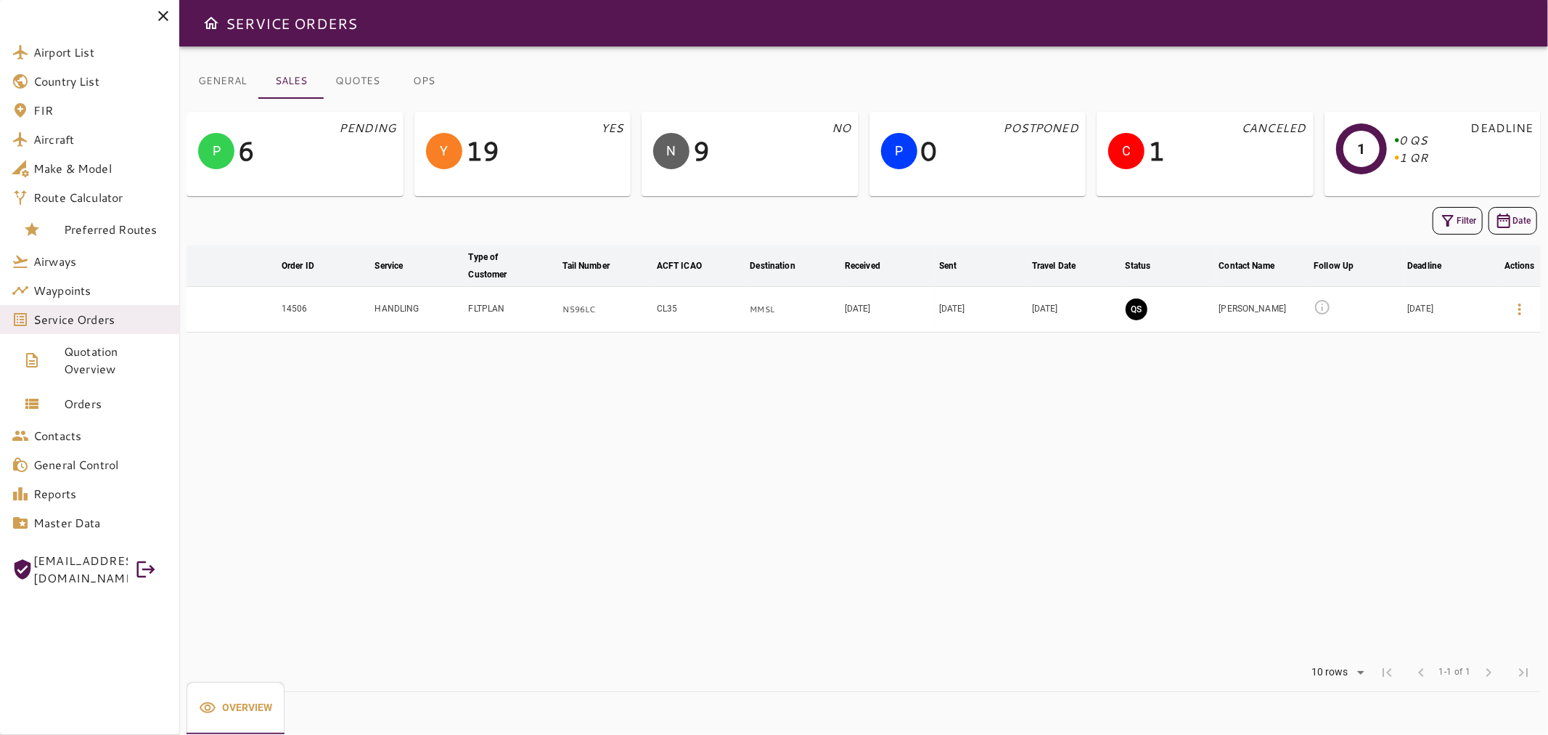
click at [1321, 301] on icon at bounding box center [1322, 307] width 15 height 15
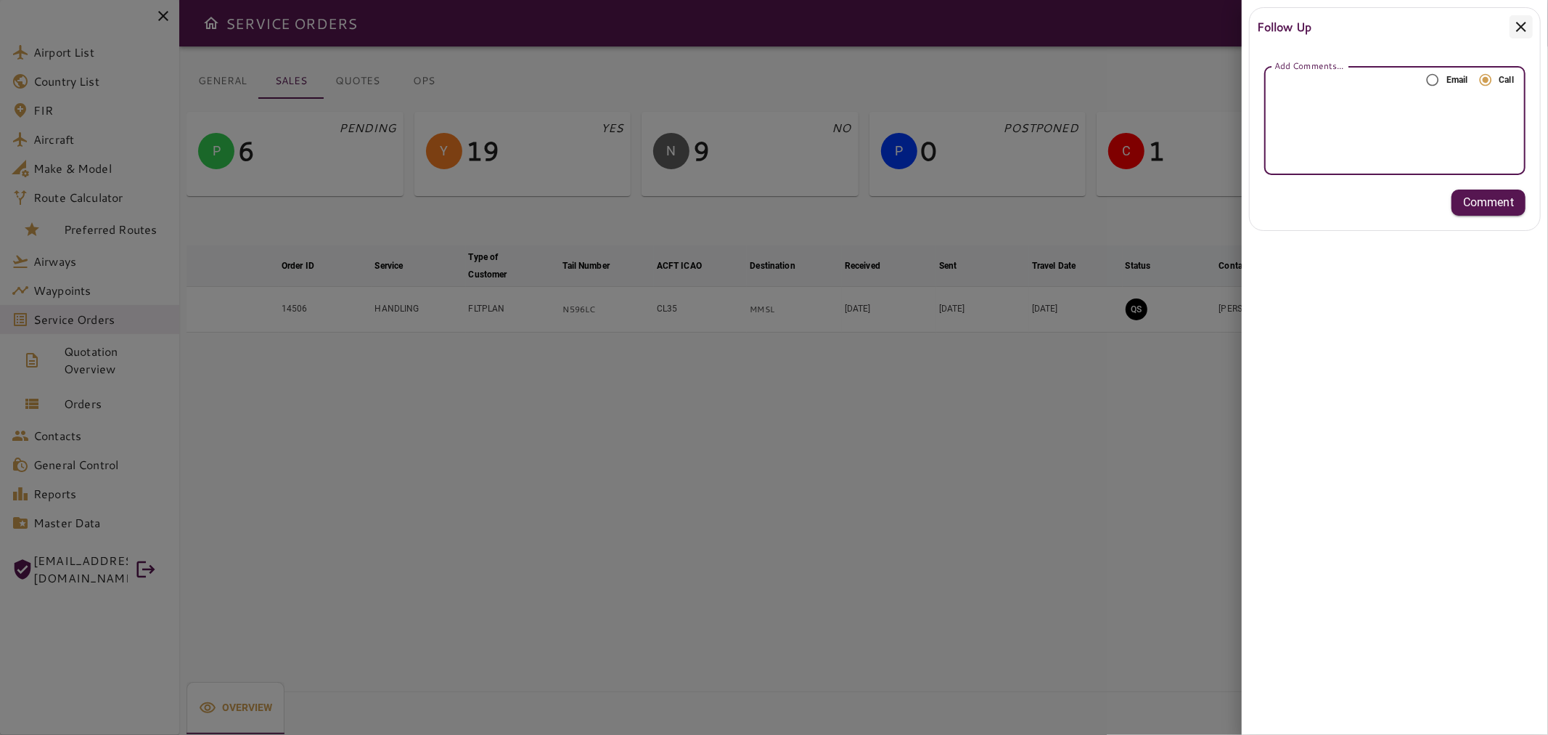
click at [1430, 113] on textarea "Add Comments..." at bounding box center [1395, 121] width 241 height 17
type textarea "*"
type textarea "**********"
click at [1479, 196] on p "Comment" at bounding box center [1488, 202] width 51 height 17
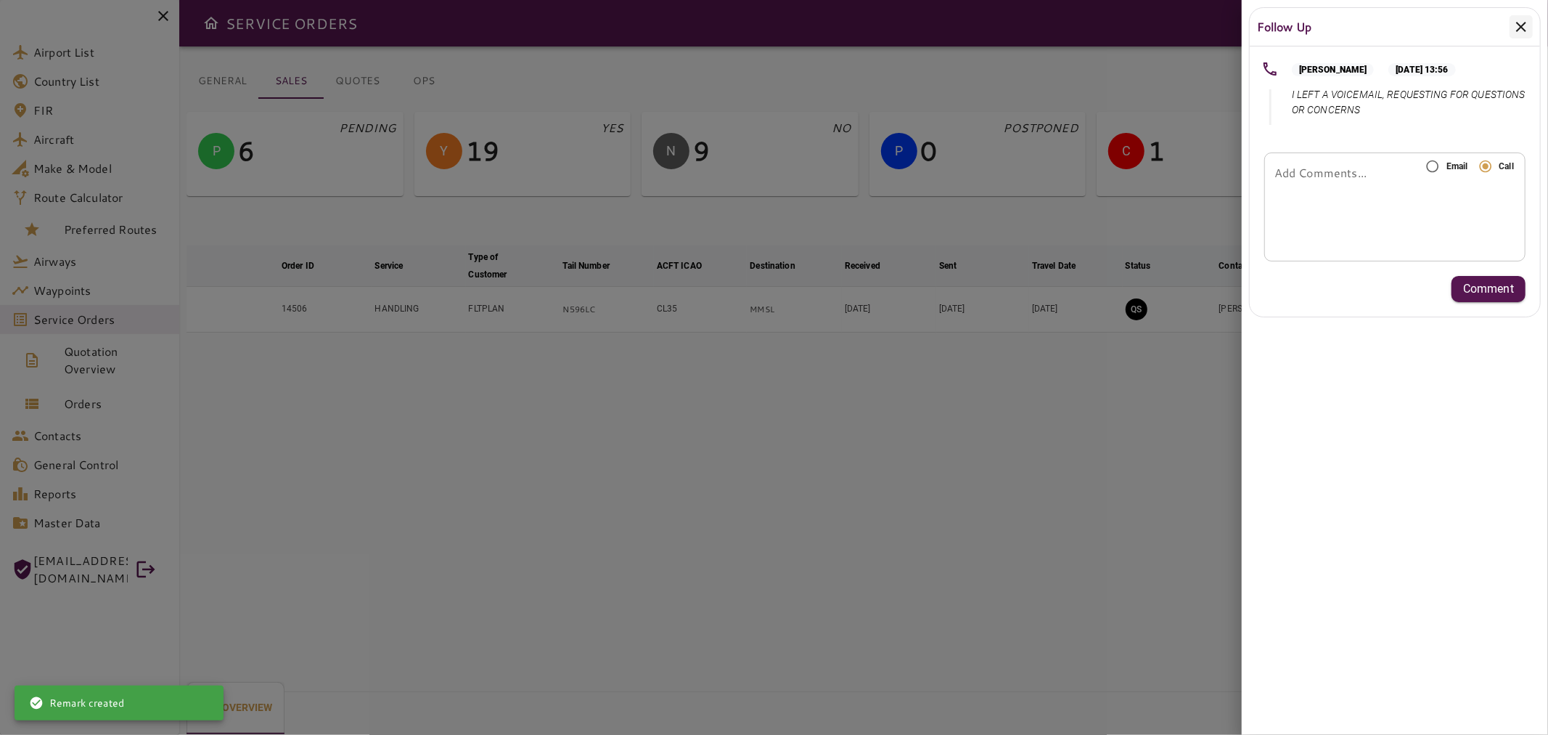
click at [1096, 425] on div at bounding box center [774, 367] width 1548 height 735
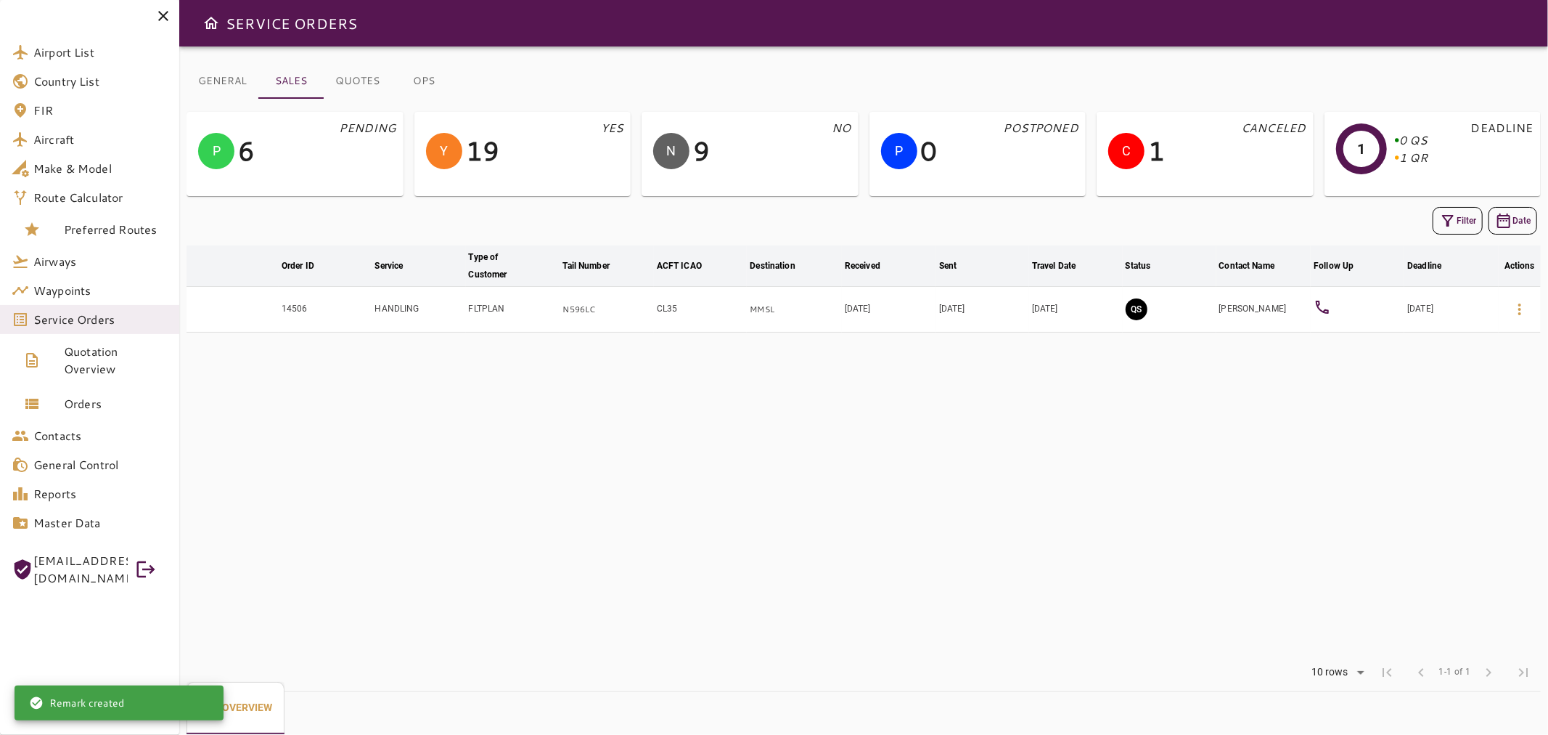
click at [1452, 240] on div "Filter Date arrow_downward Order ID arrow_downward Service arrow_downward Type …" at bounding box center [864, 447] width 1354 height 488
click at [1449, 227] on icon "button" at bounding box center [1447, 220] width 17 height 17
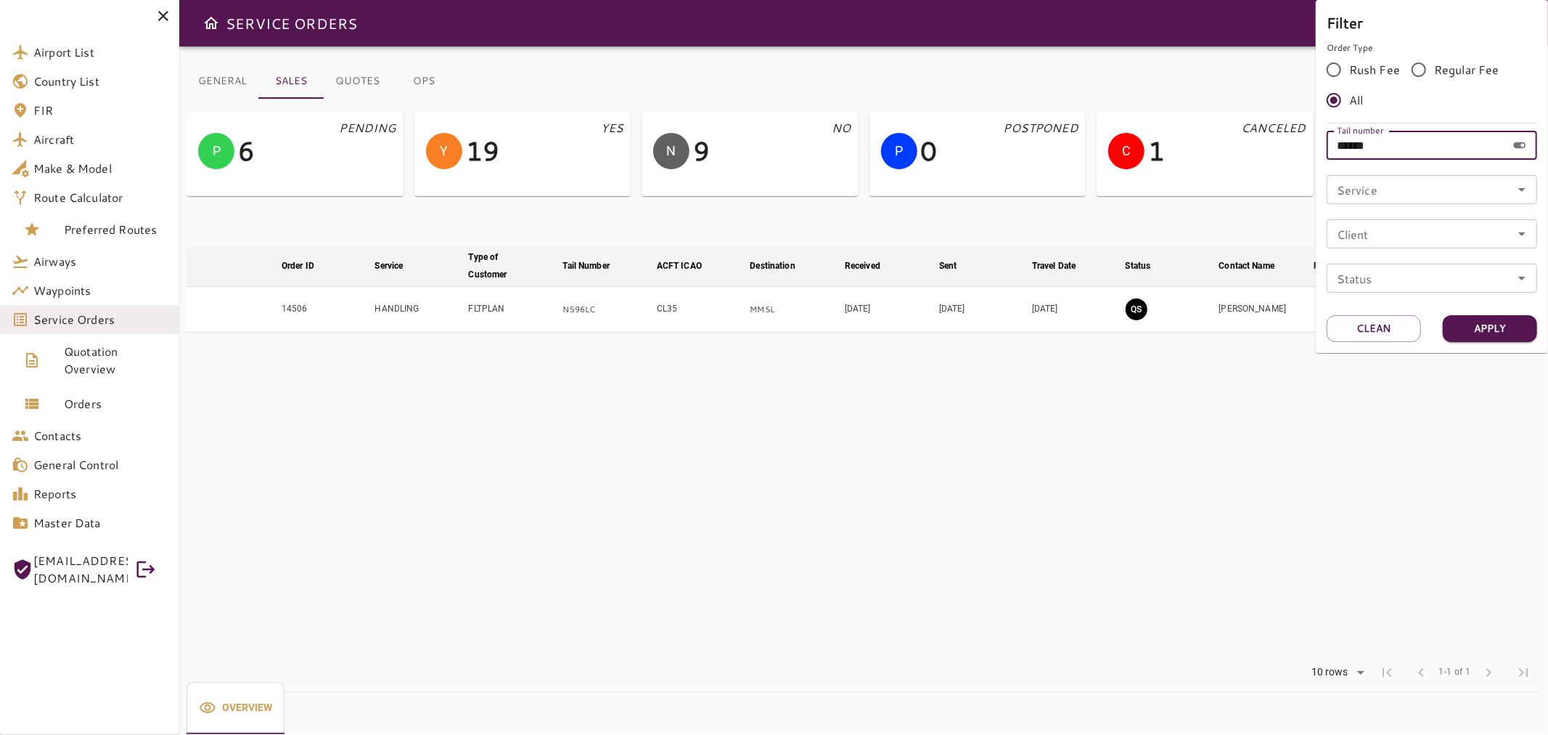
drag, startPoint x: 1446, startPoint y: 143, endPoint x: 1301, endPoint y: 155, distance: 145.6
click at [1301, 155] on div "Filter Order Type Rush Fee Regular Fee All Tail number ****** Tail number Servi…" at bounding box center [774, 367] width 1548 height 735
paste input "text"
type input "*****"
click at [1499, 332] on button "Apply" at bounding box center [1490, 328] width 94 height 27
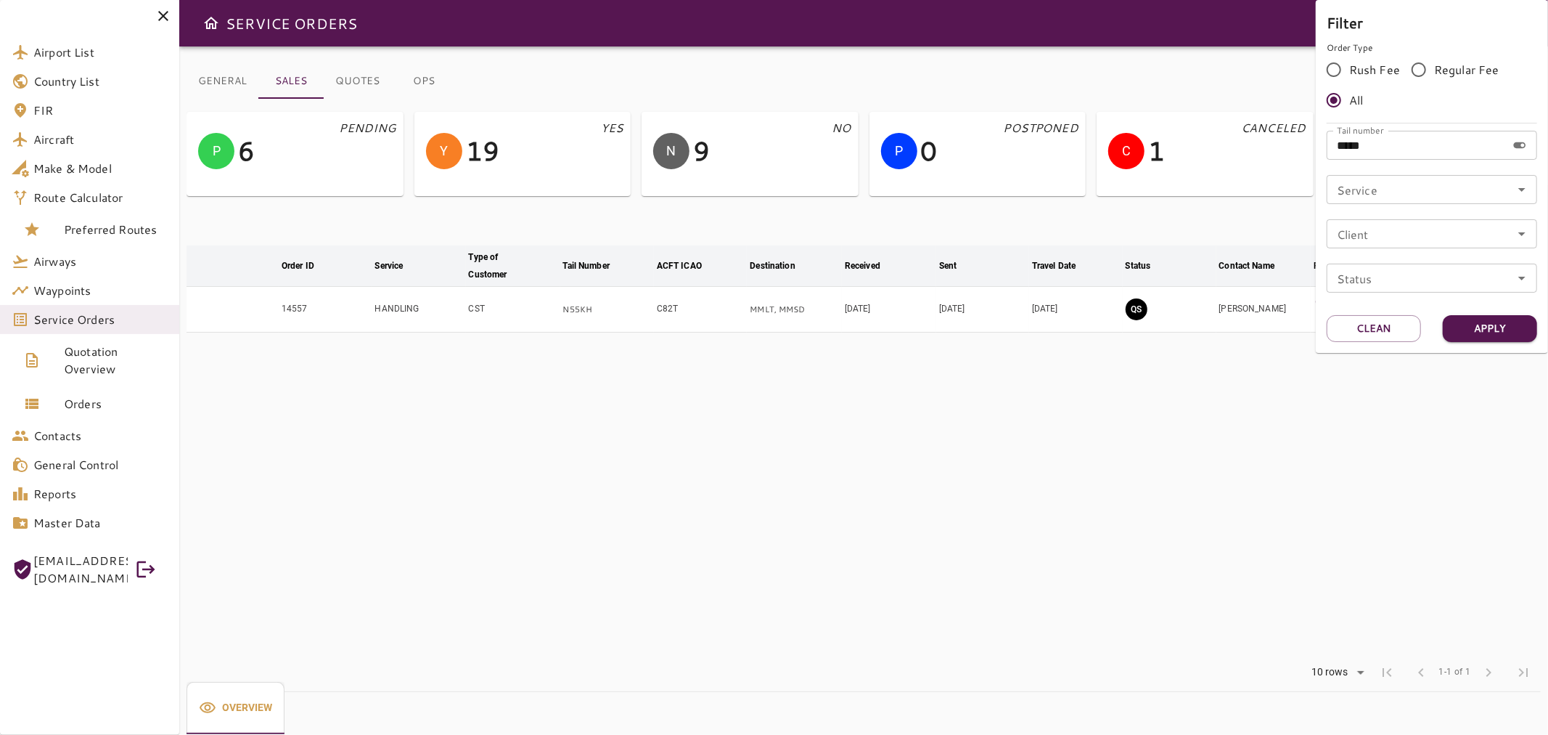
click at [1329, 416] on div at bounding box center [774, 367] width 1548 height 735
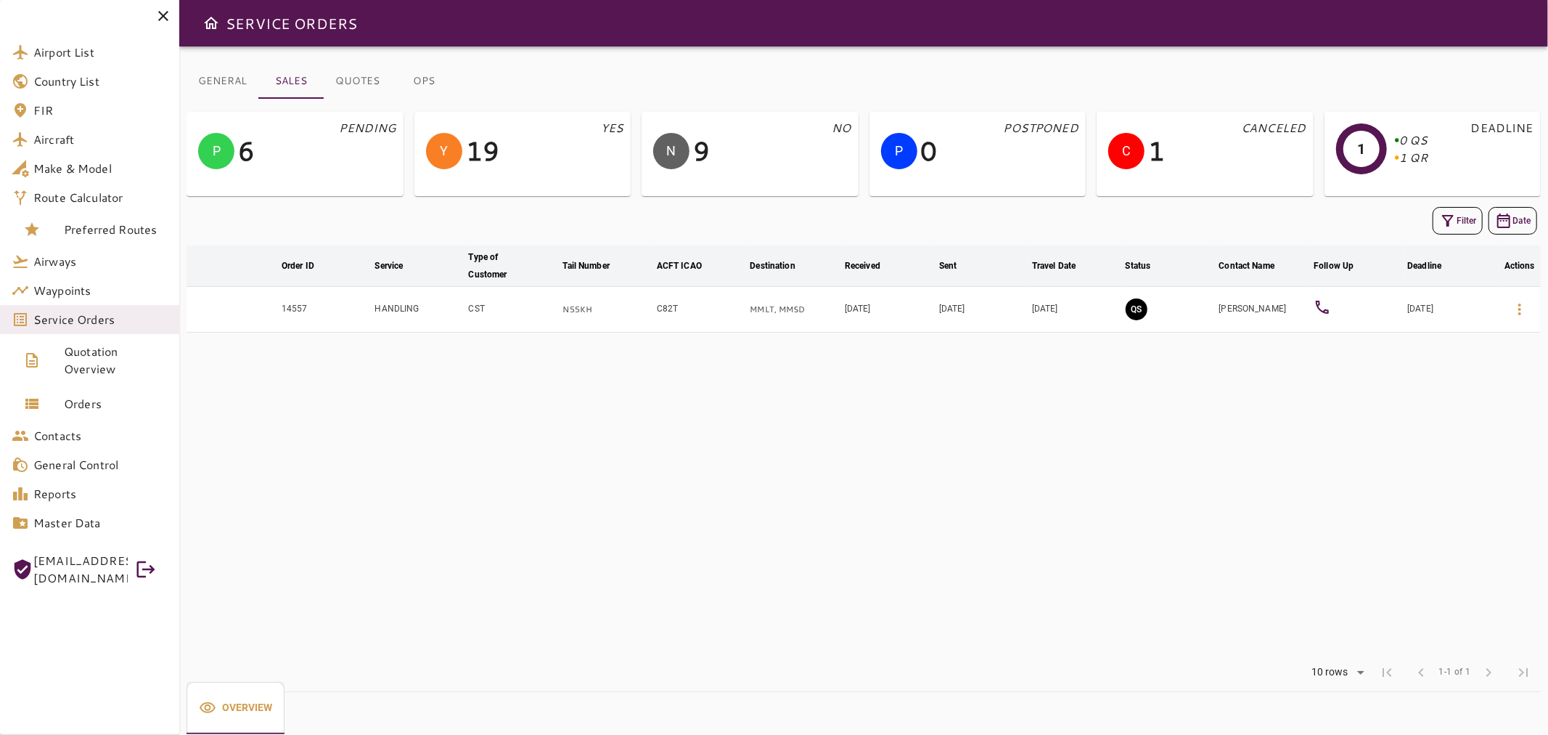
click at [1322, 311] on icon at bounding box center [1322, 306] width 13 height 13
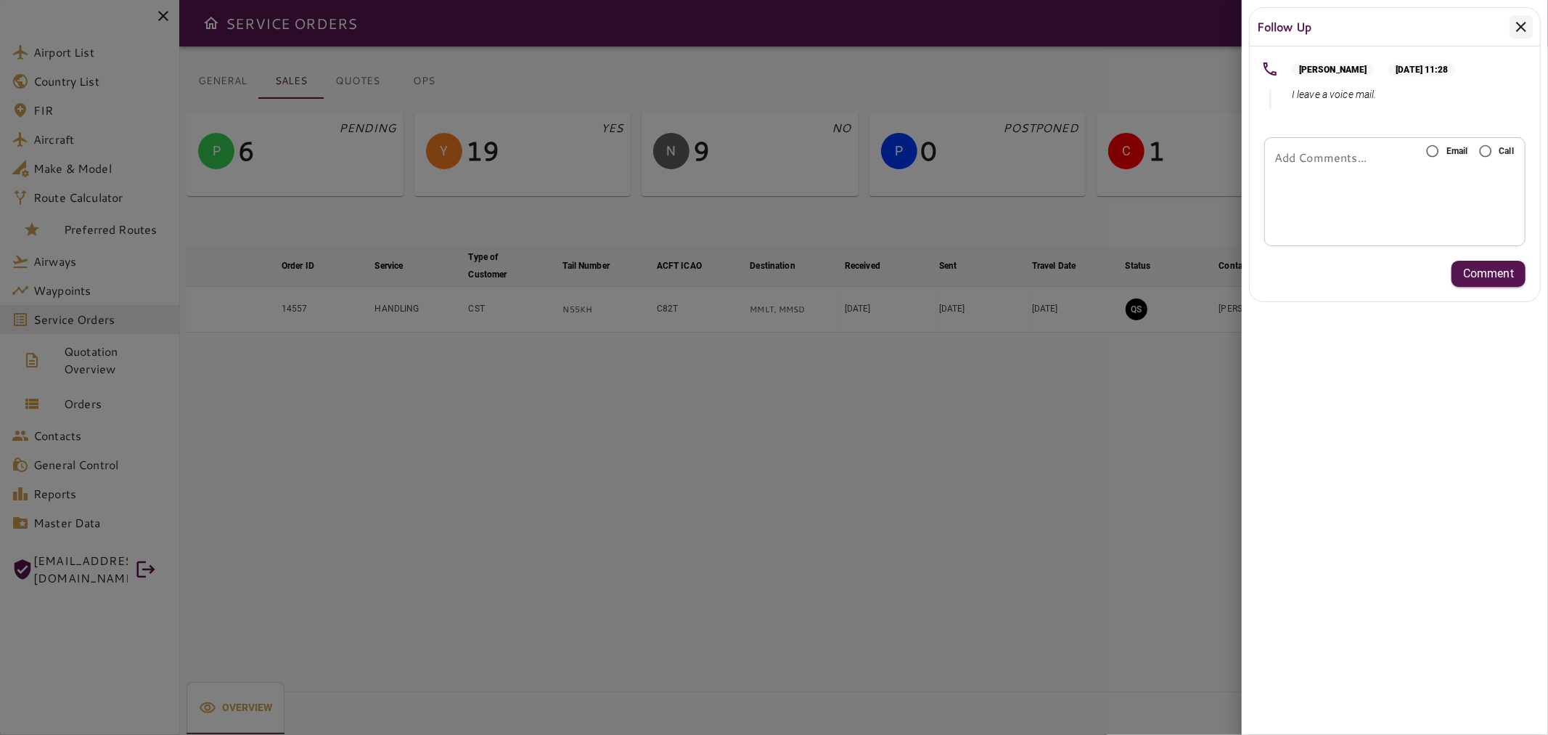
click at [1521, 20] on icon at bounding box center [1521, 26] width 17 height 17
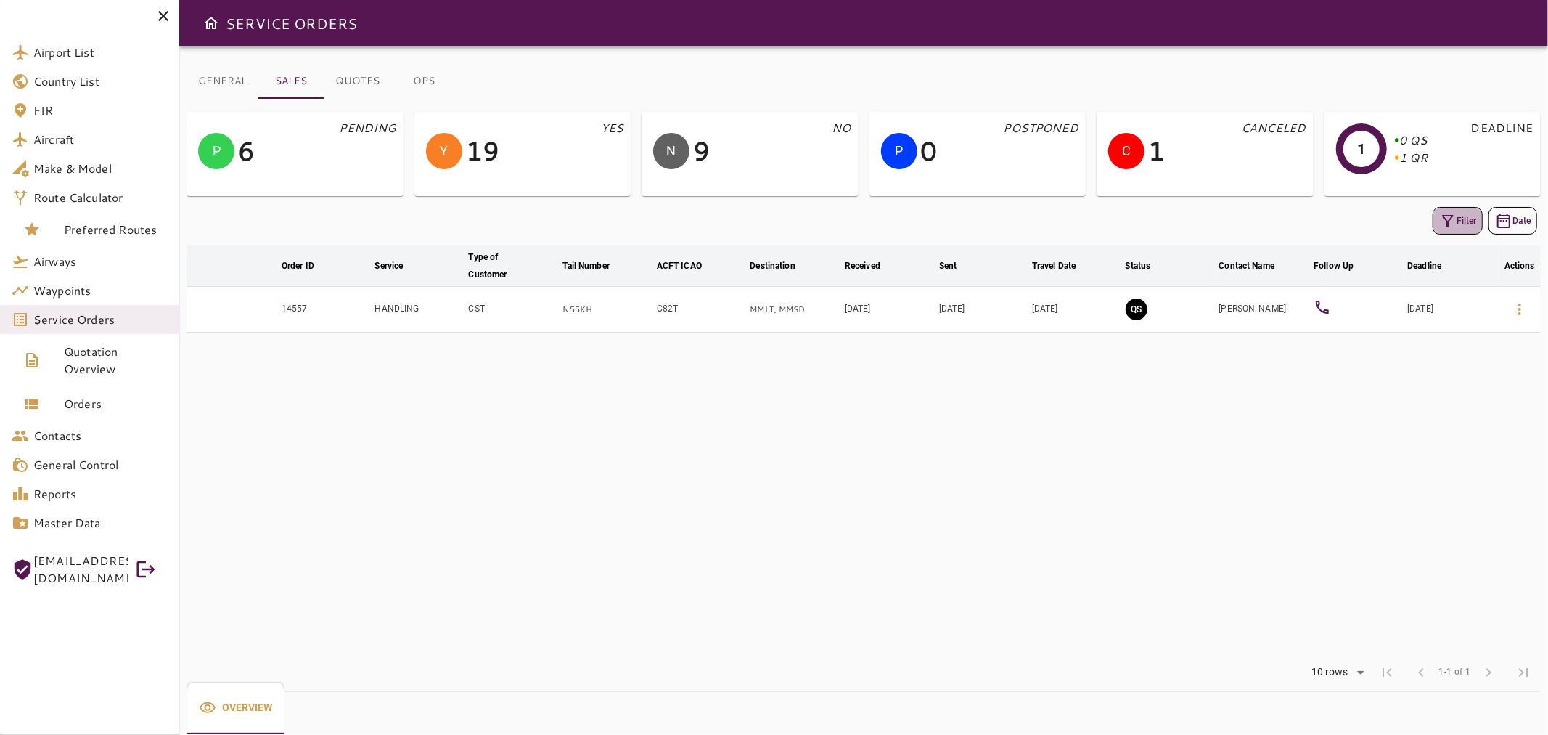
click at [1461, 212] on button "Filter" at bounding box center [1458, 221] width 50 height 28
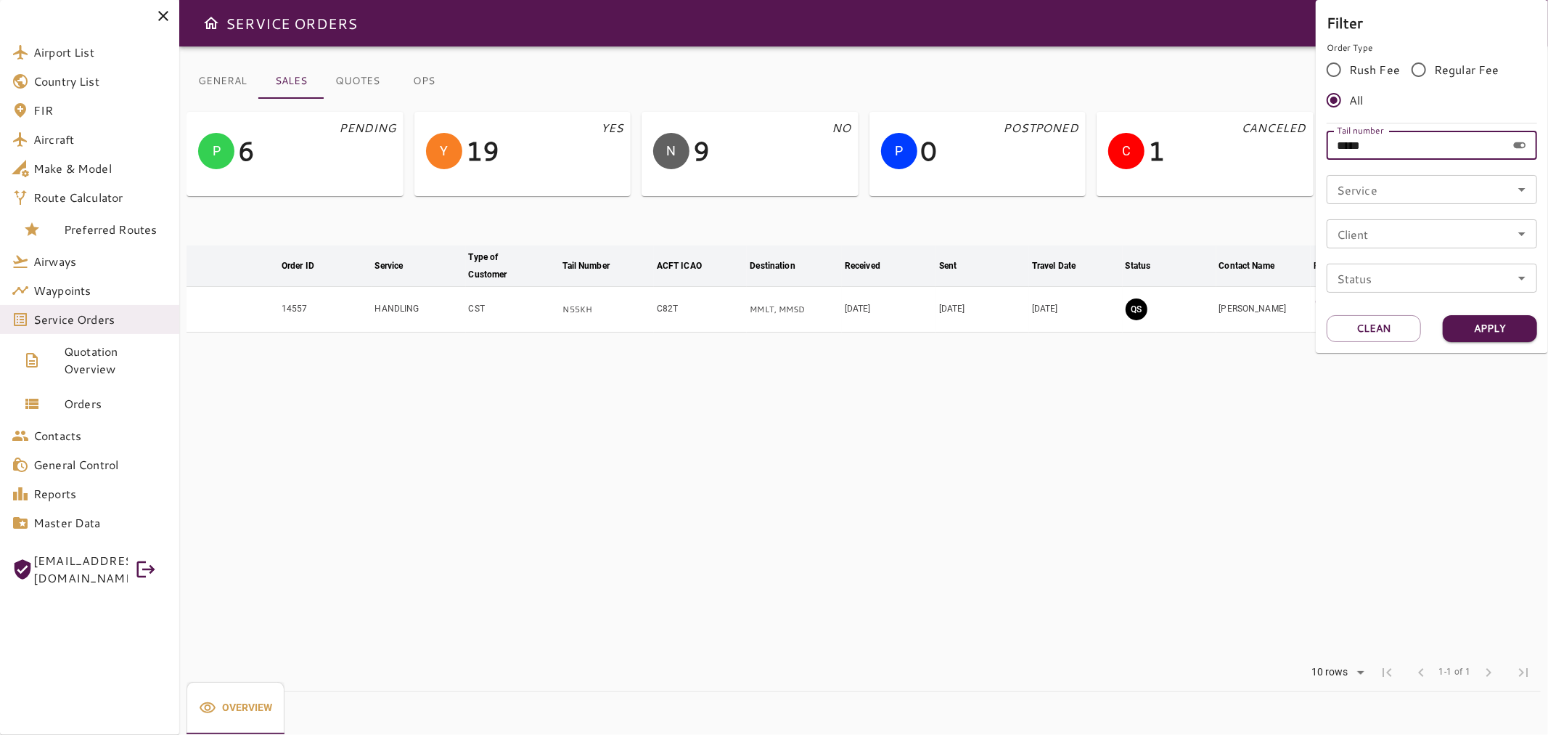
drag, startPoint x: 1404, startPoint y: 145, endPoint x: 1224, endPoint y: 169, distance: 181.6
click at [1224, 168] on div "Filter Order Type Rush Fee Regular Fee All Tail number ***** Tail number Servic…" at bounding box center [774, 367] width 1548 height 735
paste input "text"
type input "******"
click at [1464, 332] on button "Apply" at bounding box center [1490, 328] width 94 height 27
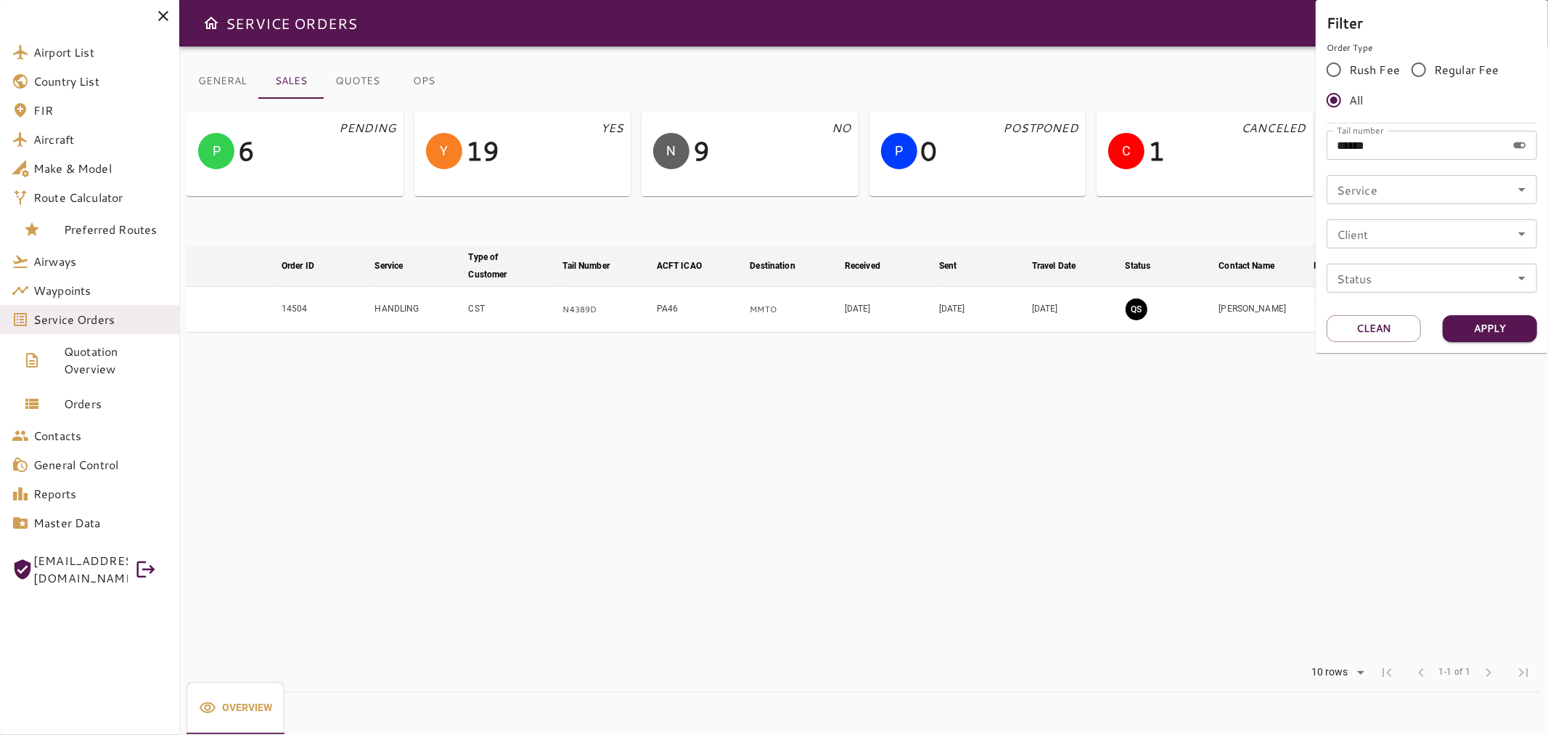
click at [1292, 389] on div at bounding box center [774, 367] width 1548 height 735
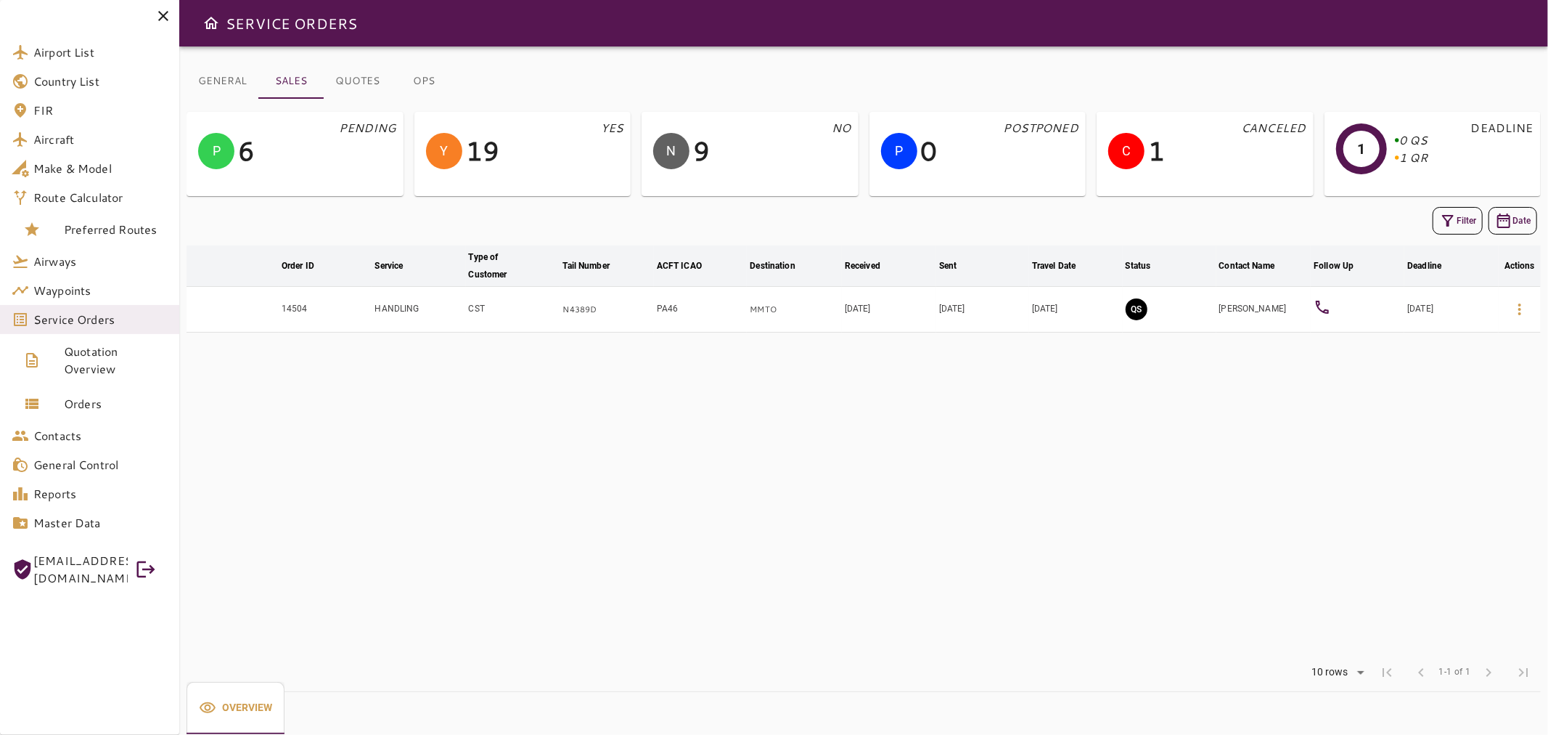
click at [1330, 322] on td at bounding box center [1358, 310] width 94 height 46
click at [1330, 314] on icon at bounding box center [1322, 306] width 17 height 17
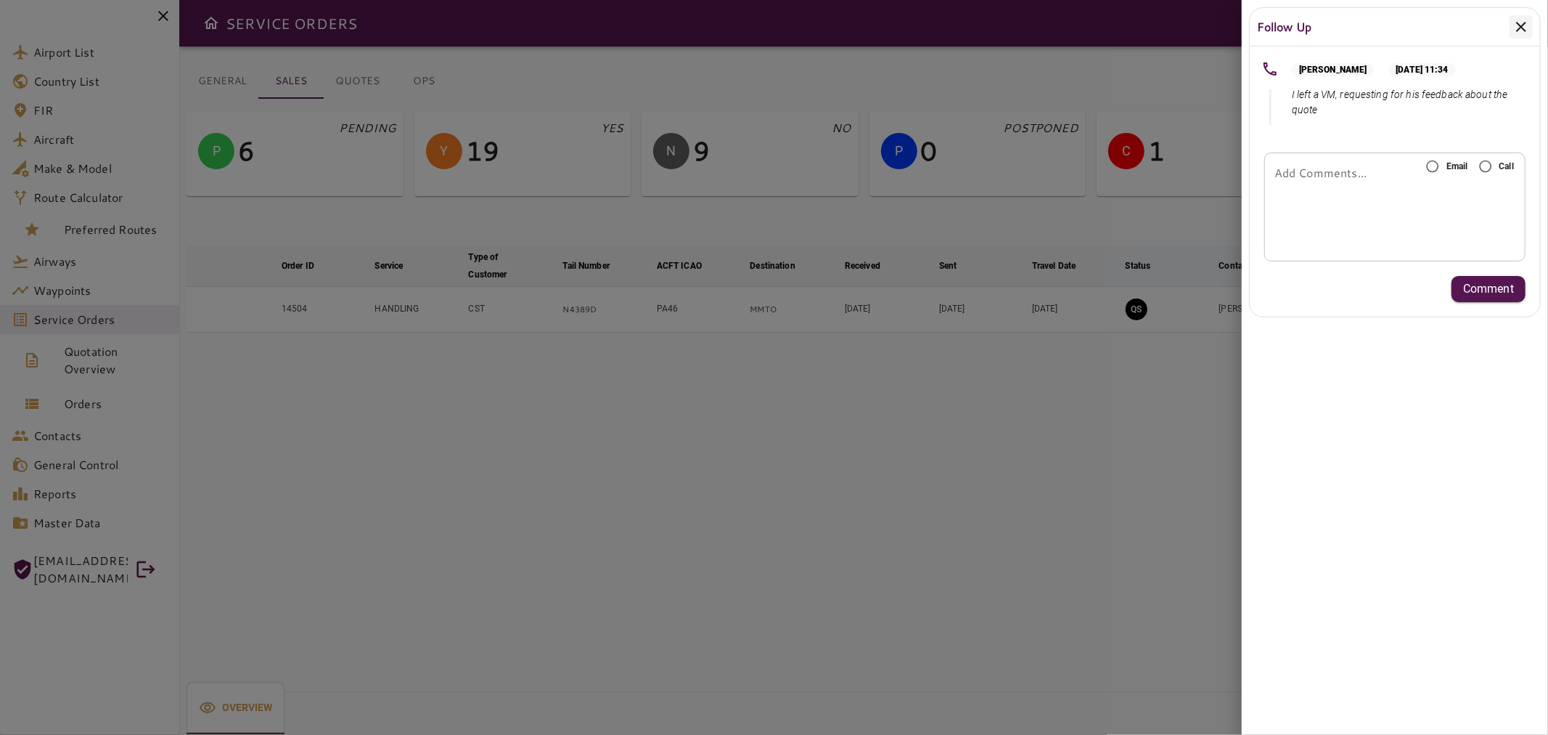
click at [1519, 30] on icon at bounding box center [1521, 26] width 17 height 17
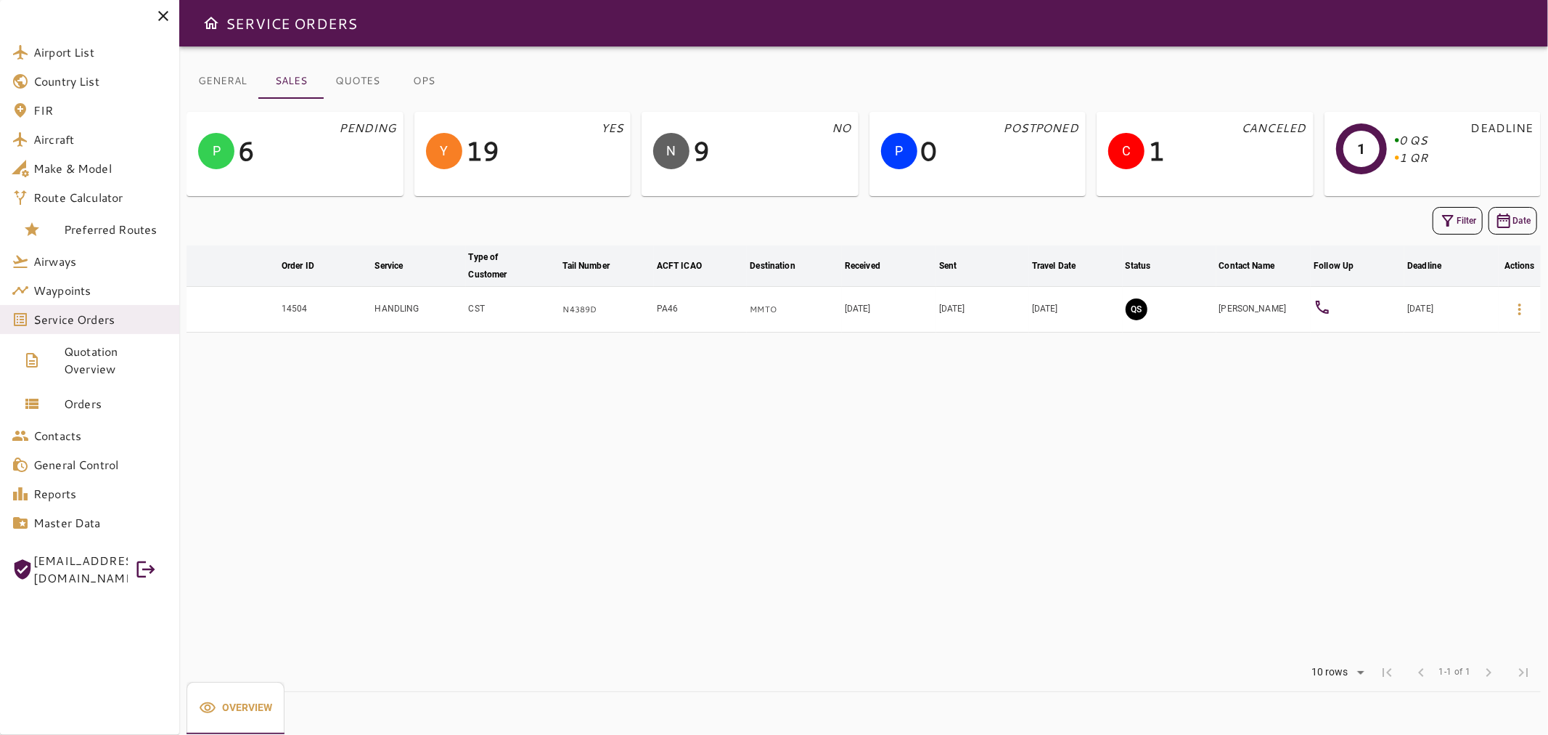
click at [229, 80] on button "GENERAL" at bounding box center [223, 81] width 72 height 35
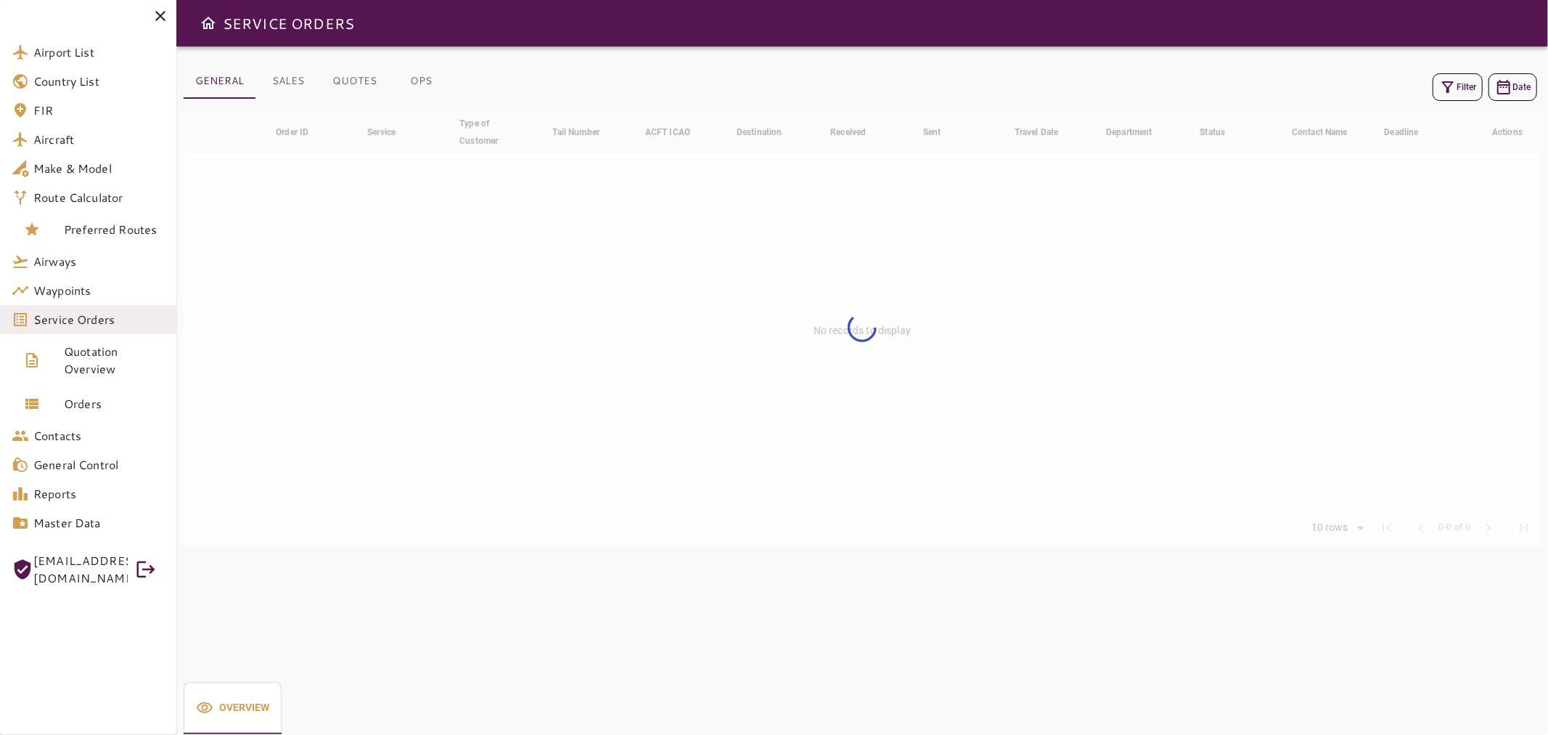
click at [1465, 86] on button "Filter" at bounding box center [1458, 87] width 50 height 28
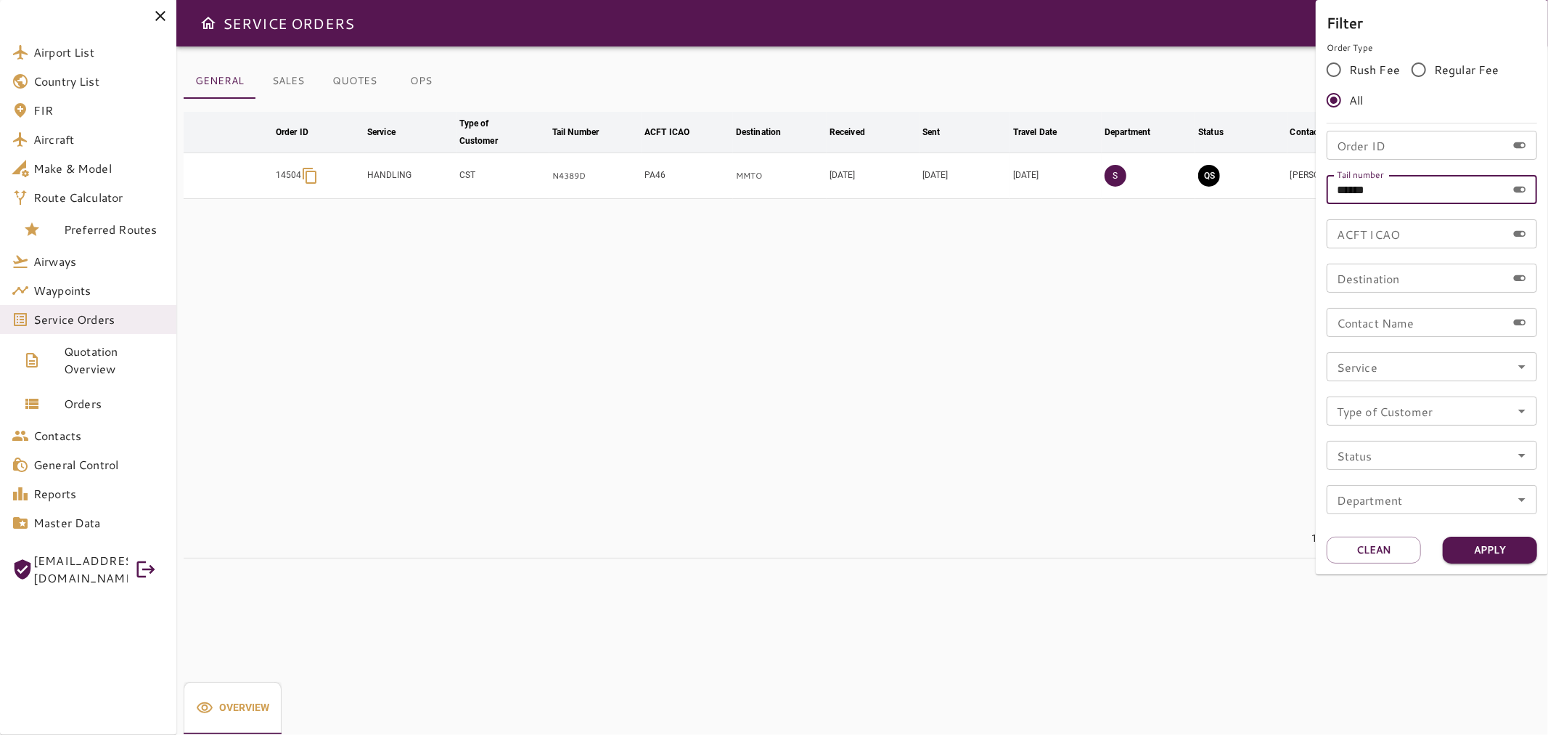
drag, startPoint x: 1397, startPoint y: 184, endPoint x: 1264, endPoint y: 193, distance: 132.4
click at [1264, 193] on div "Filter Order Type Rush Fee Regular Fee All Order ID Order ID Tail number ******…" at bounding box center [774, 367] width 1548 height 735
type input "******"
click at [1489, 549] on button "Apply" at bounding box center [1490, 549] width 94 height 27
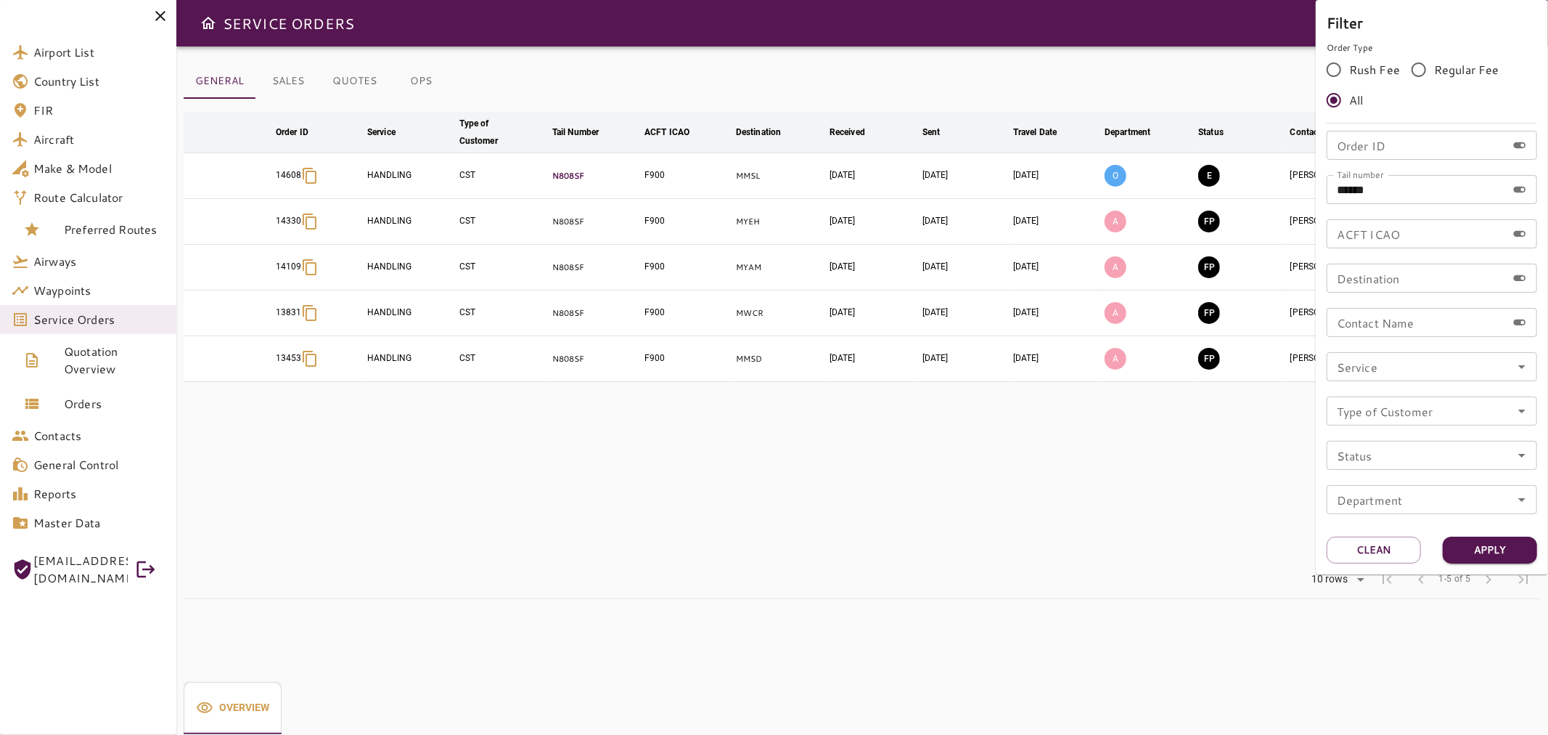
drag, startPoint x: 544, startPoint y: 183, endPoint x: 589, endPoint y: 177, distance: 44.7
click at [588, 179] on div at bounding box center [774, 367] width 1548 height 735
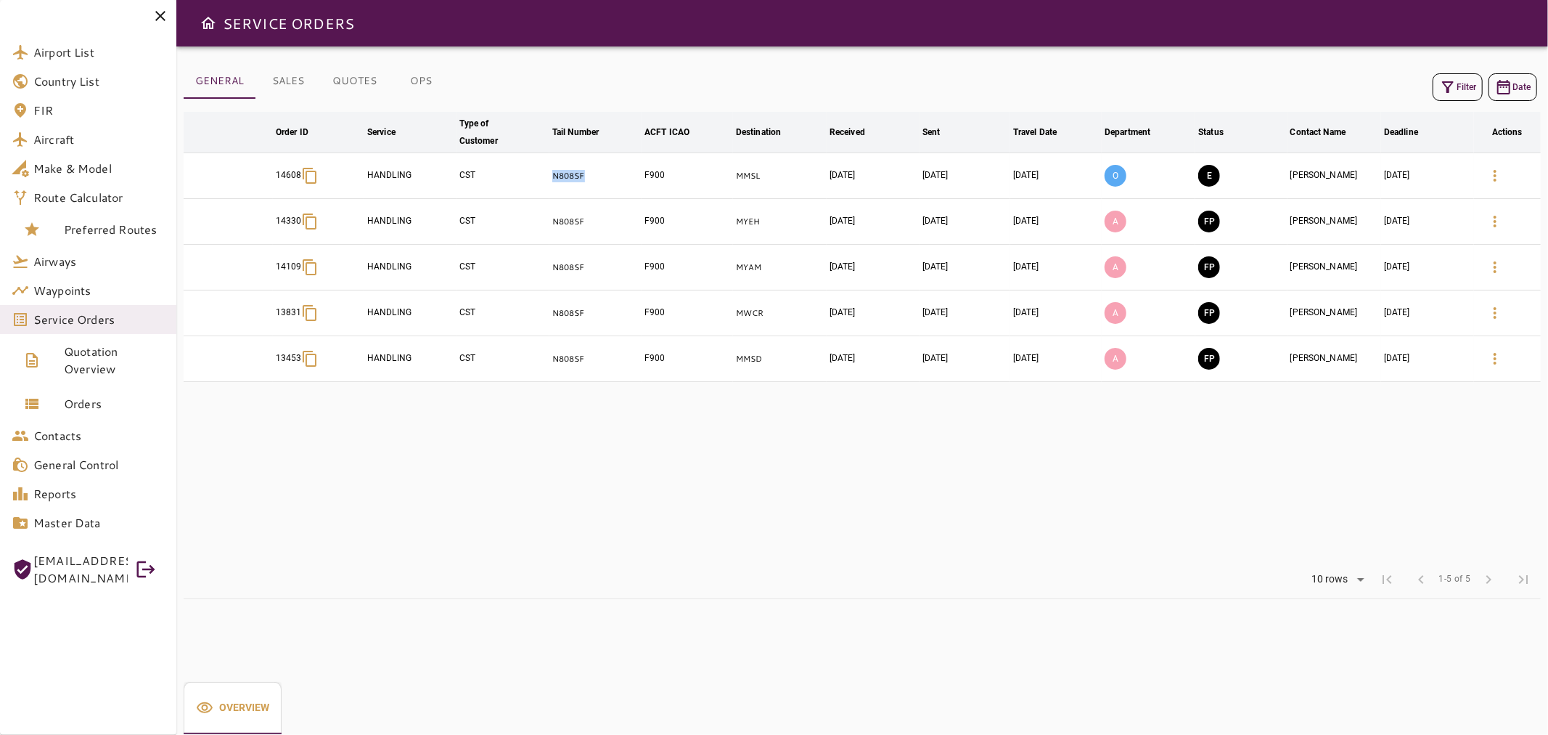
drag, startPoint x: 583, startPoint y: 176, endPoint x: 547, endPoint y: 177, distance: 36.3
click at [547, 177] on tr "14608 HANDLING CST N808SF F900 MMSL Sep 23, 2025 Sep 23, 2025 Oct 02, 2025 O E …" at bounding box center [862, 176] width 1357 height 46
copy tr "N808SF"
click at [1489, 174] on icon "button" at bounding box center [1495, 175] width 17 height 17
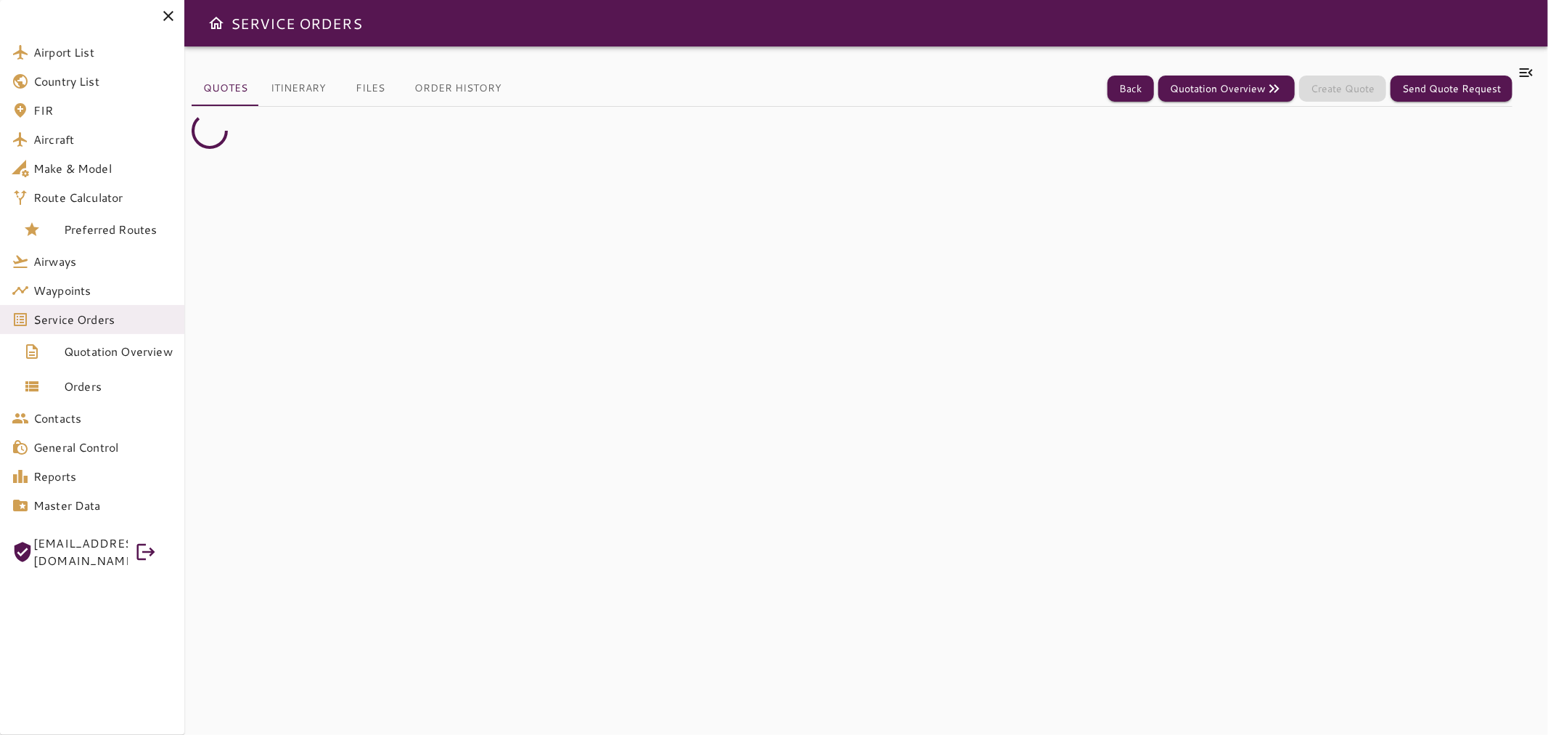
click at [1525, 70] on icon at bounding box center [1526, 72] width 17 height 17
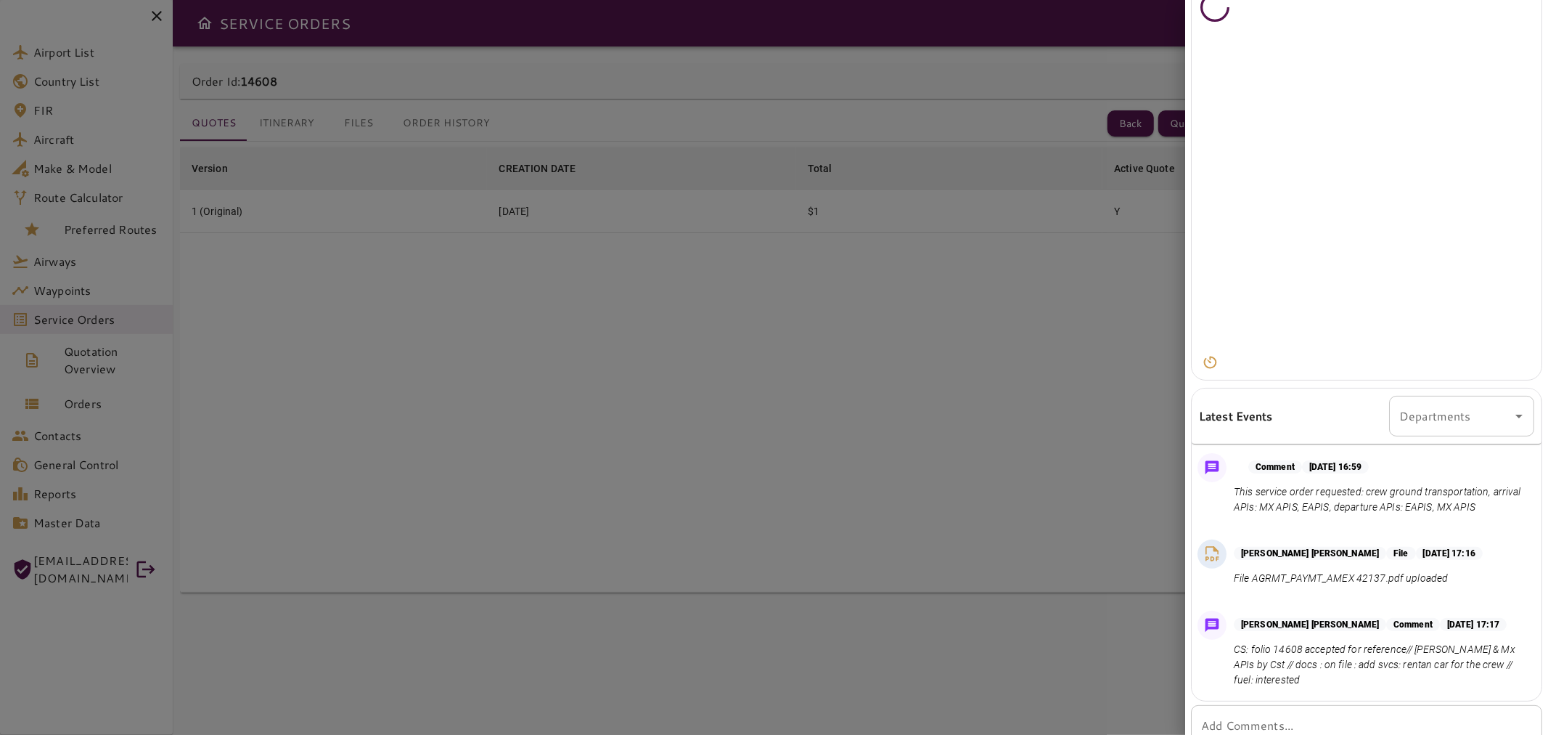
scroll to position [90, 0]
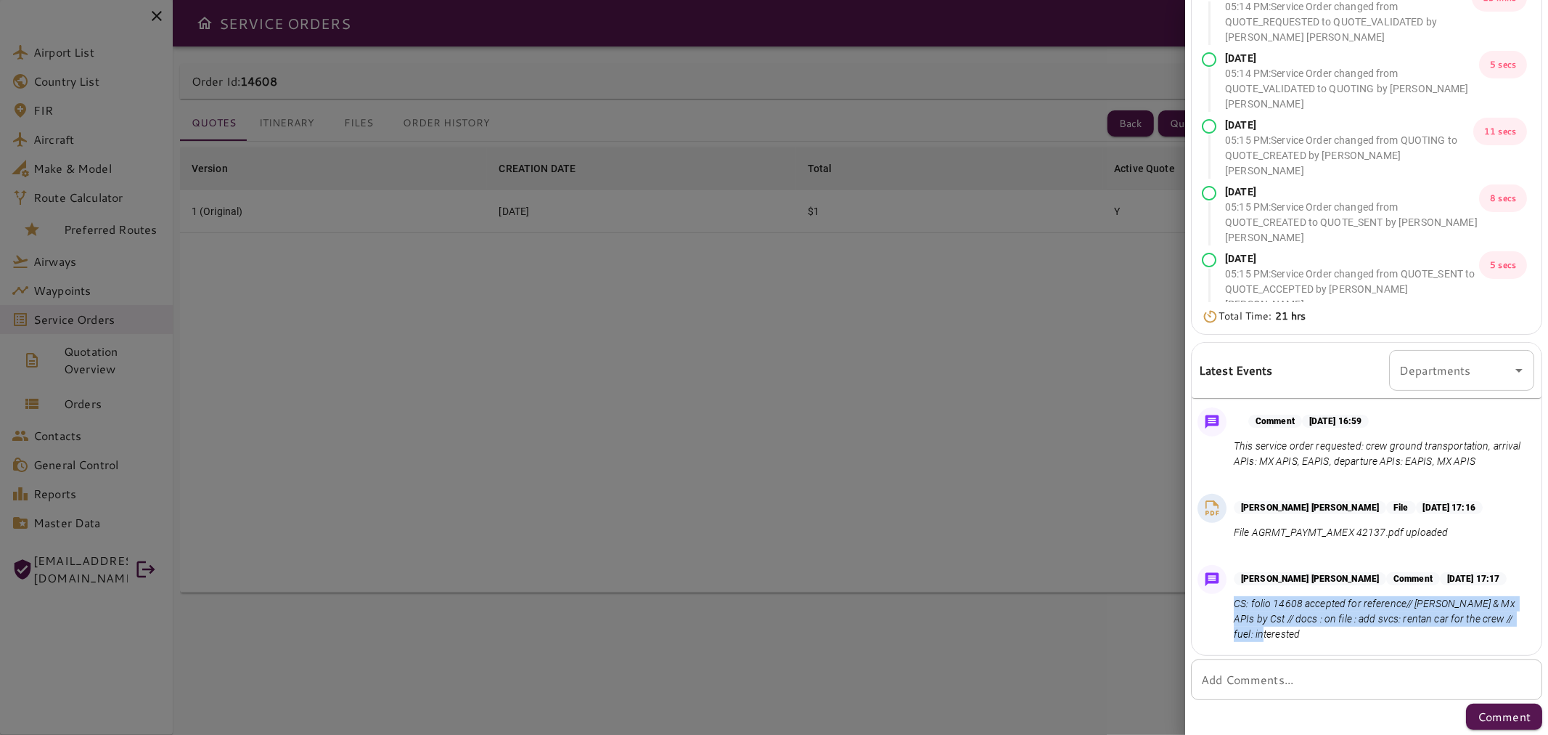
drag, startPoint x: 1304, startPoint y: 642, endPoint x: 1232, endPoint y: 606, distance: 80.5
click at [1232, 606] on div "Maria Andrea Garcia Comment Sep 23, 2025 at 17:17 CS: folio 14608 accepted for …" at bounding box center [1367, 607] width 350 height 96
copy p "CS: folio 14608 accepted for reference// eapis & Mx APIs by Cst // docs : on fi…"
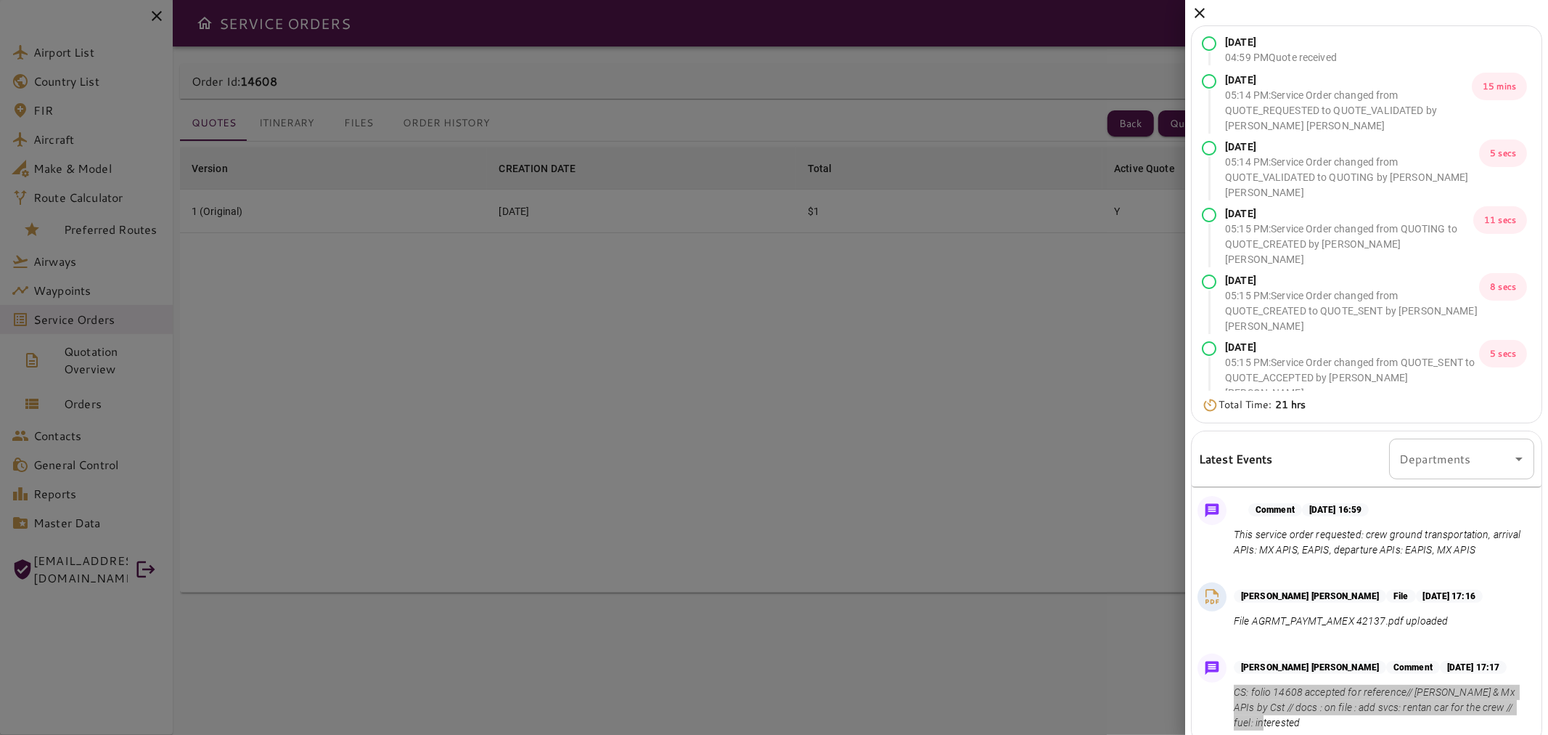
scroll to position [0, 0]
click at [1203, 15] on icon at bounding box center [1199, 14] width 17 height 17
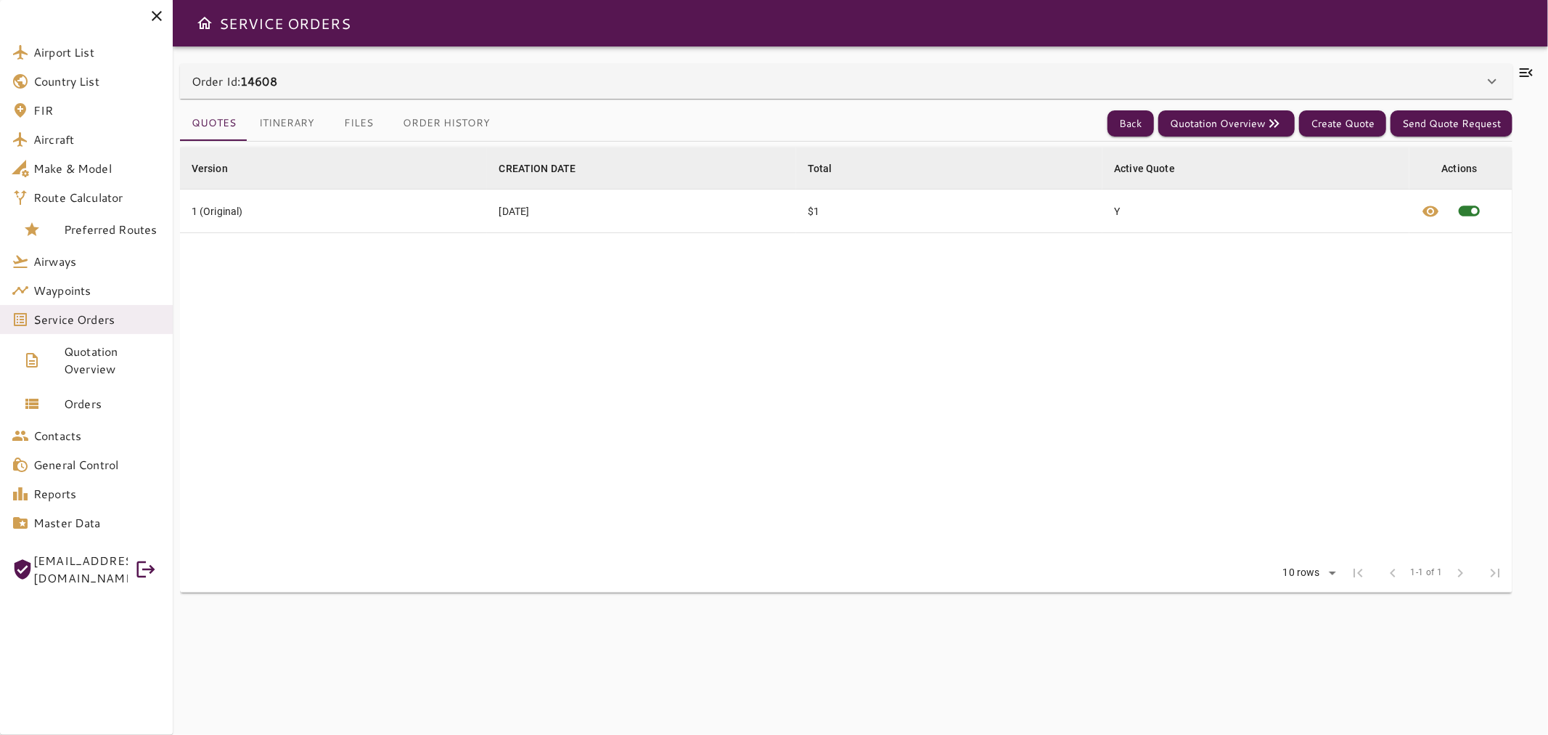
click at [154, 12] on icon at bounding box center [157, 16] width 10 height 10
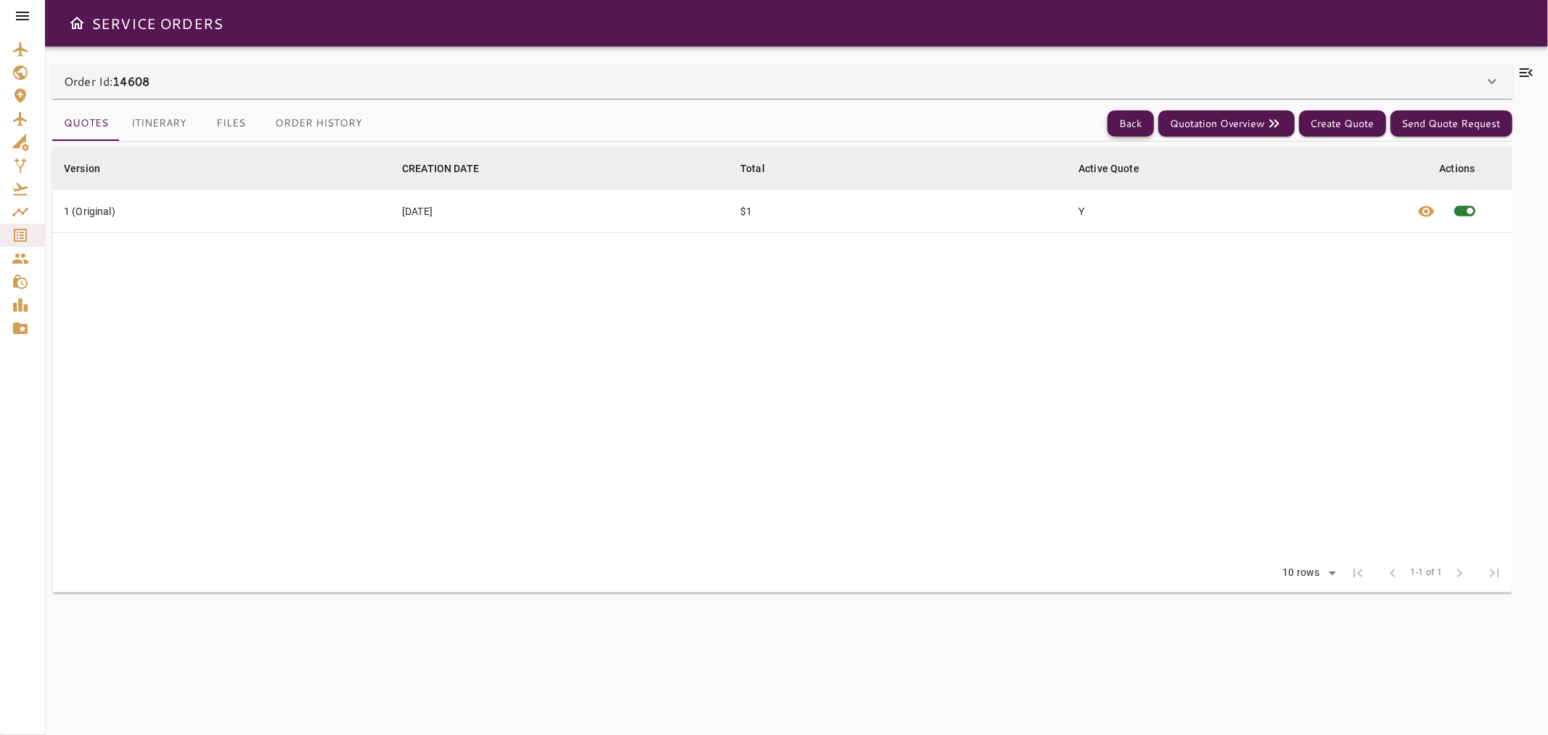
click at [1133, 131] on button "Back" at bounding box center [1131, 123] width 46 height 27
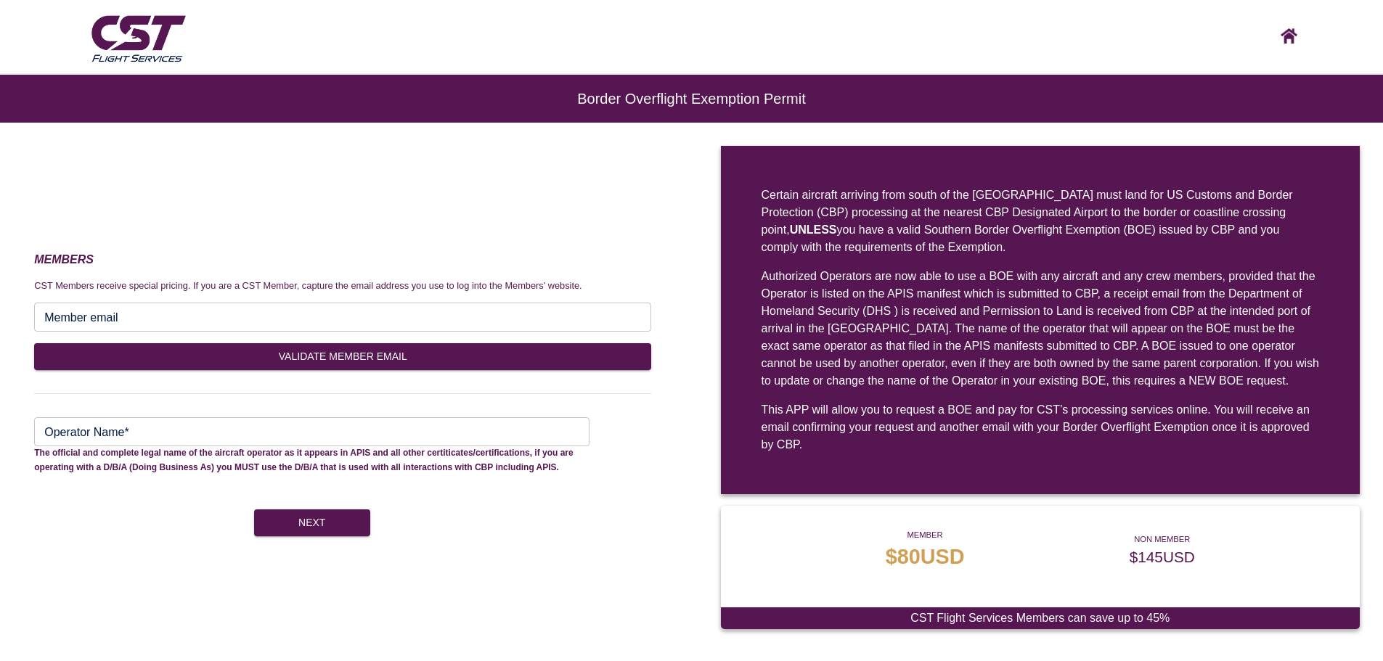
click at [177, 323] on input "Member email" at bounding box center [342, 317] width 617 height 29
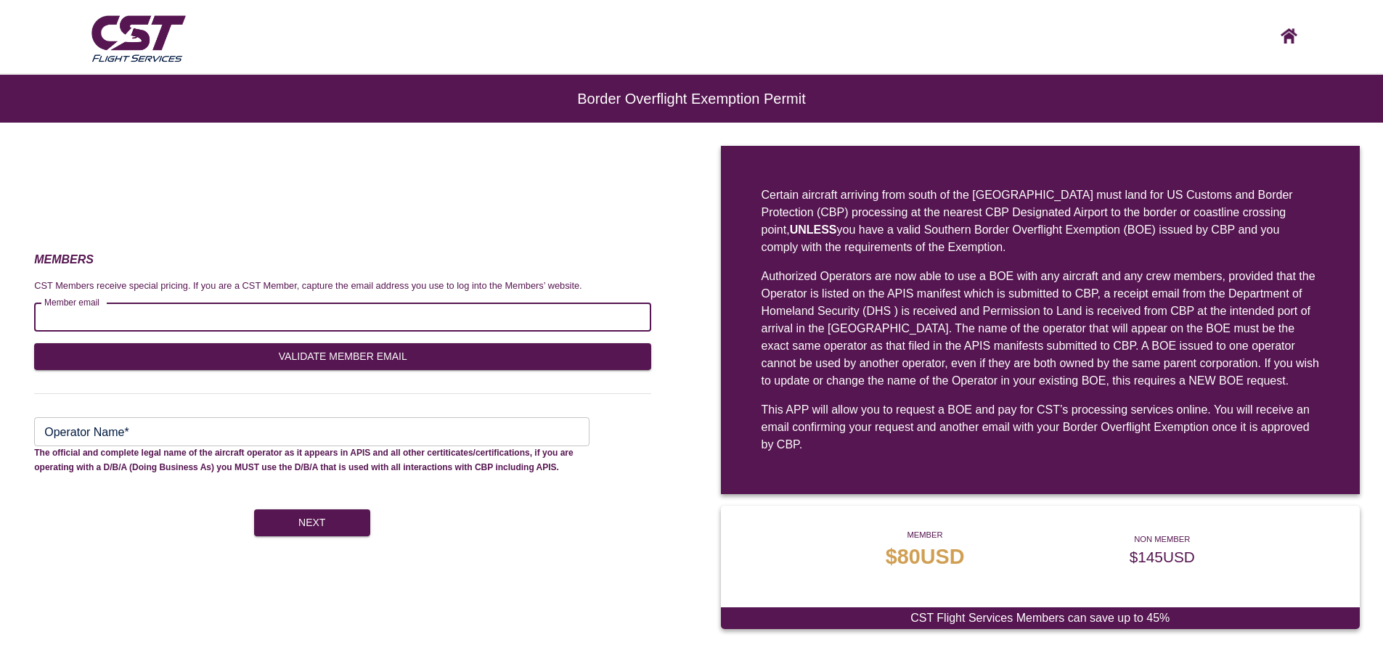
paste input "**********"
type input "**********"
click at [224, 348] on button "VALIDATE MEMBER EMAIL" at bounding box center [342, 356] width 617 height 27
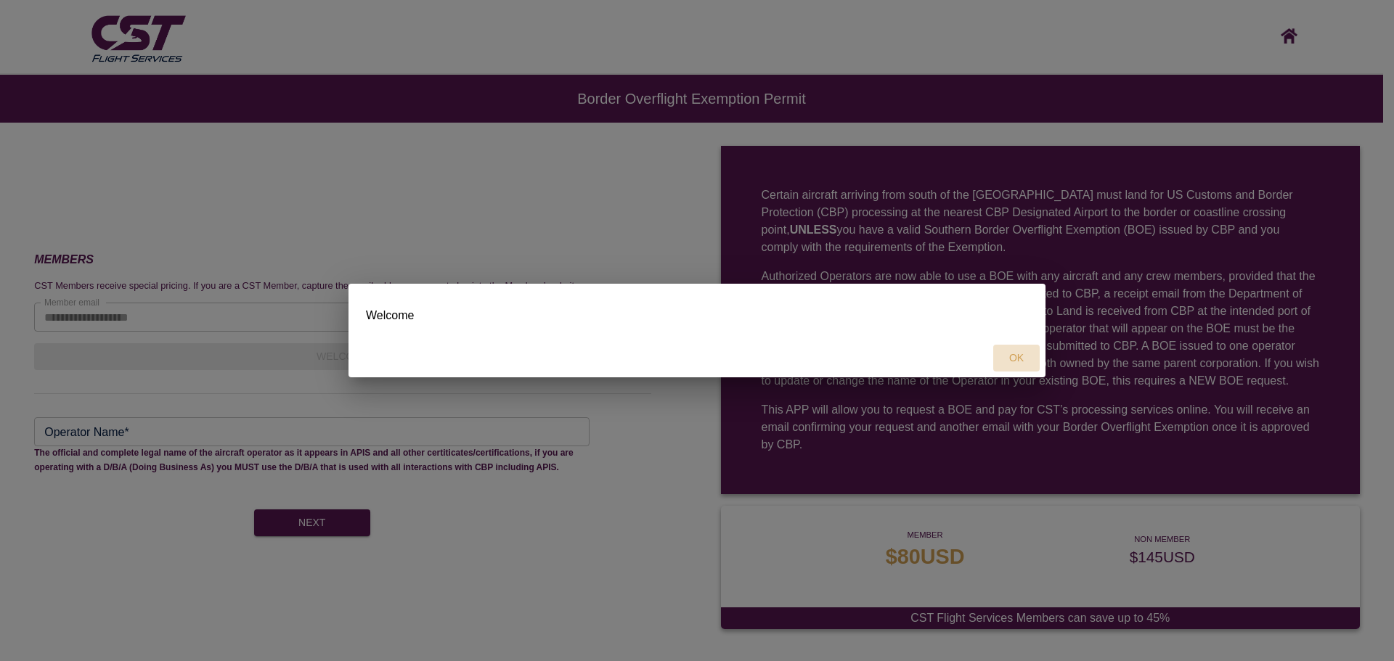
click at [1015, 356] on button "OK" at bounding box center [1016, 358] width 46 height 27
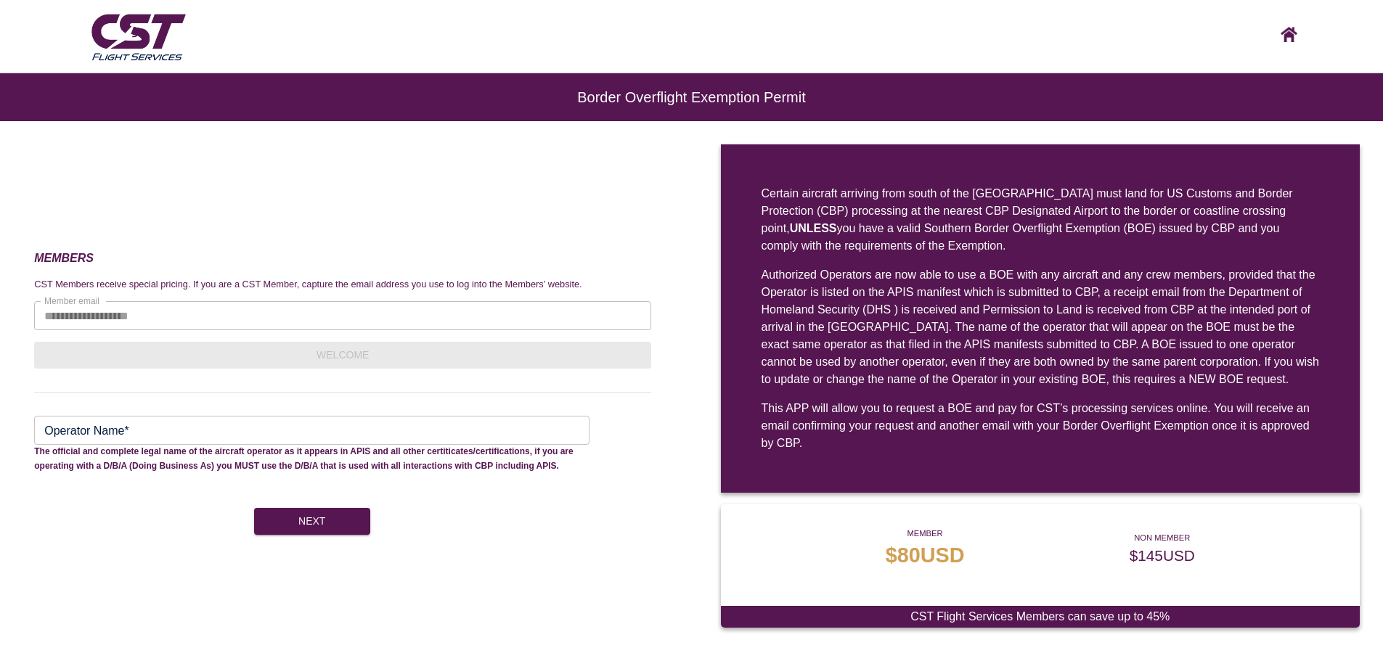
scroll to position [1, 0]
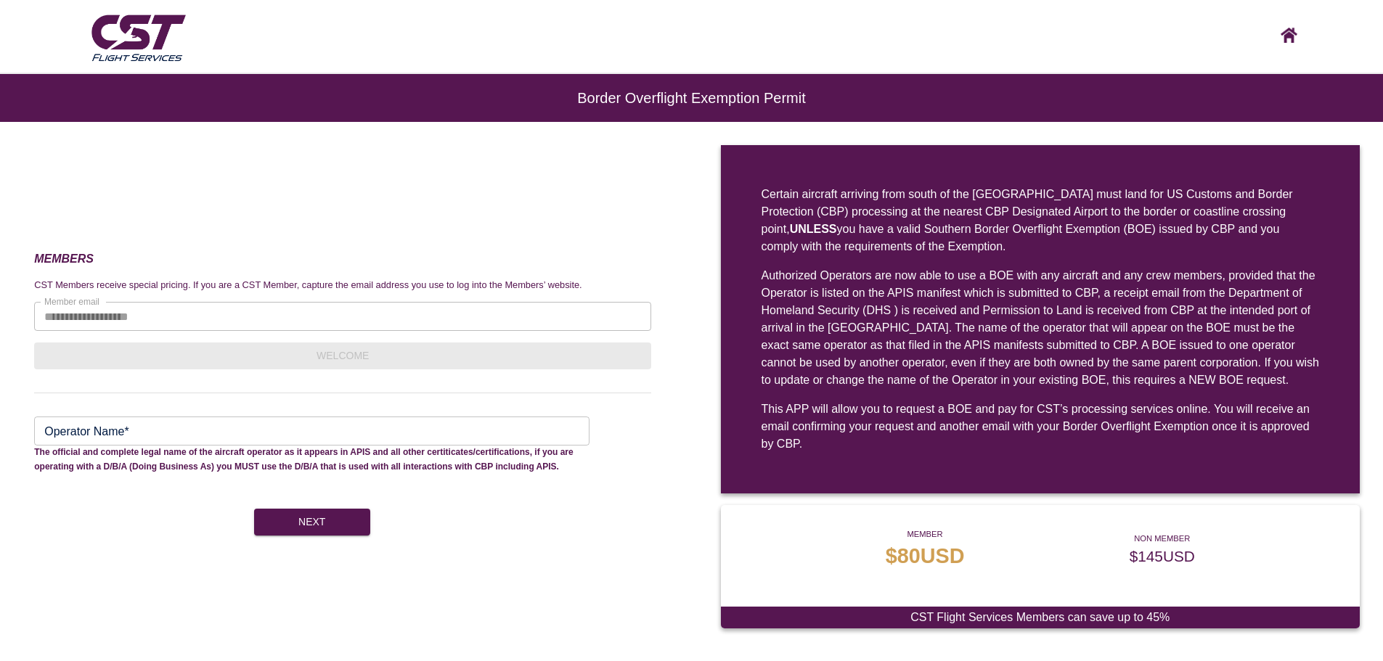
click at [33, 317] on div "**********" at bounding box center [691, 392] width 1383 height 495
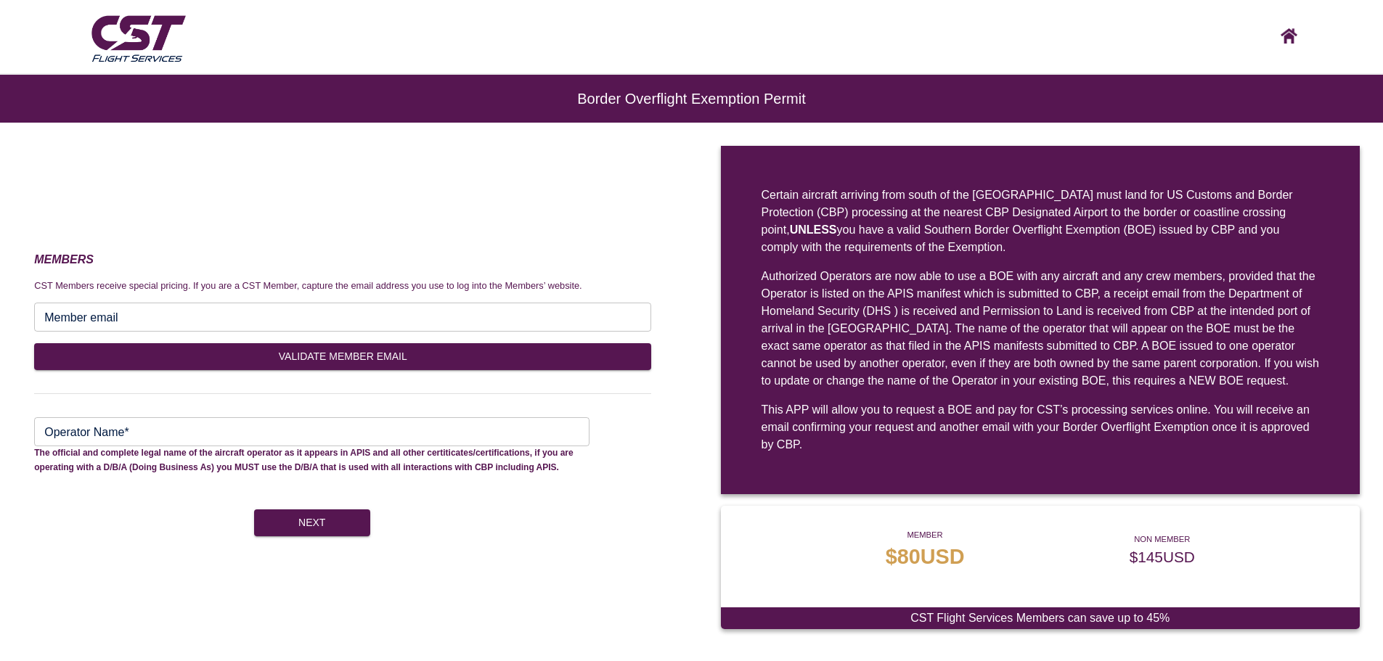
drag, startPoint x: 221, startPoint y: 292, endPoint x: 225, endPoint y: 311, distance: 19.2
click at [221, 292] on p "CST Members receive special pricing. If you are a CST Member, capture the email…" at bounding box center [342, 286] width 617 height 15
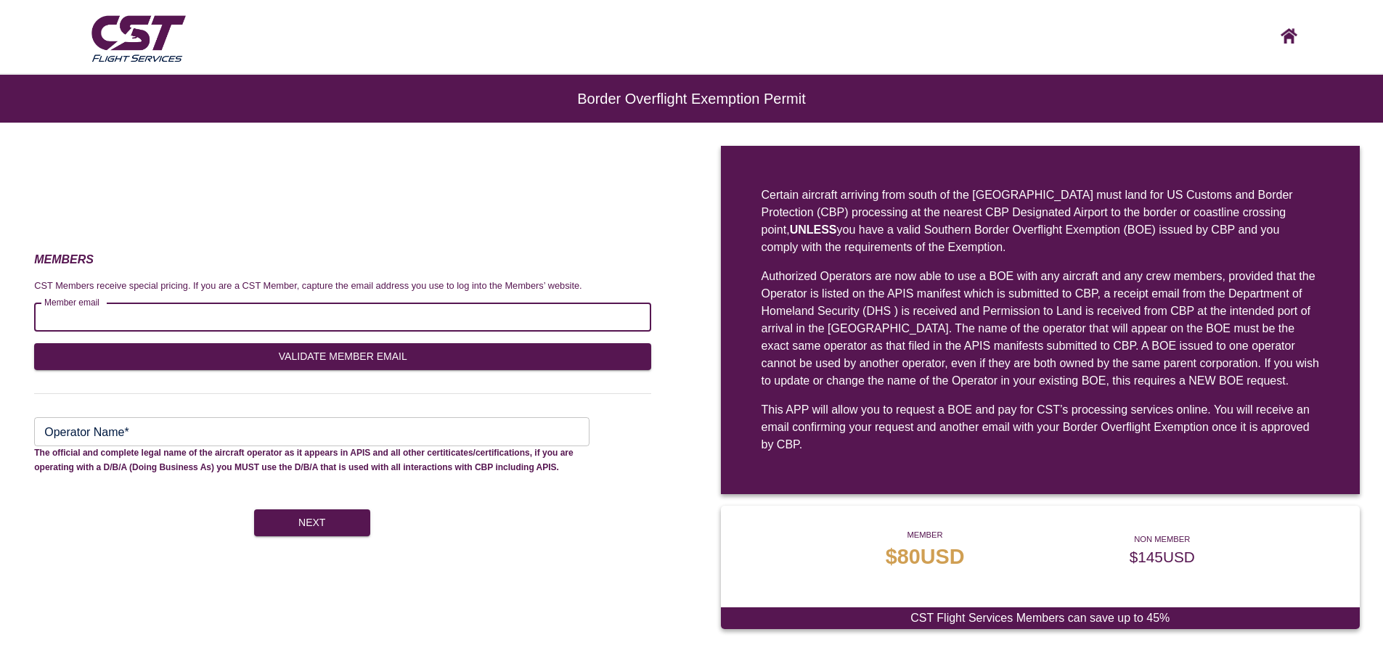
click at [226, 314] on input "Member email" at bounding box center [342, 317] width 617 height 29
paste input "**********"
type input "**********"
click at [412, 357] on button "VALIDATE MEMBER EMAIL" at bounding box center [342, 356] width 617 height 27
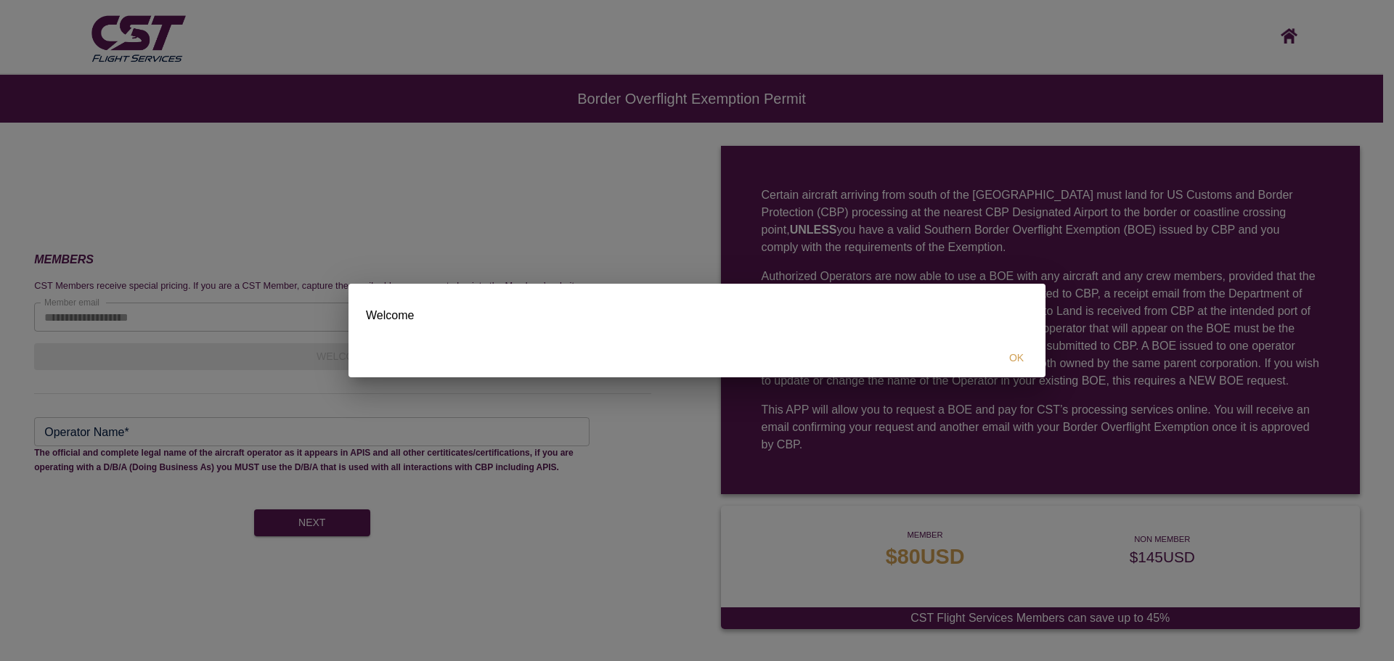
drag, startPoint x: 1017, startPoint y: 364, endPoint x: 957, endPoint y: 330, distance: 68.6
click at [1017, 364] on button "OK" at bounding box center [1016, 358] width 46 height 27
